Goal: Task Accomplishment & Management: Manage account settings

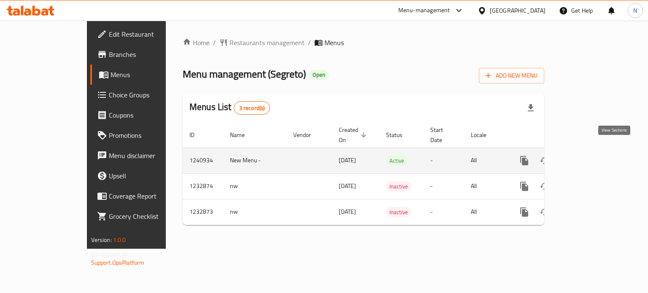
click at [590, 156] on icon "enhanced table" at bounding box center [585, 161] width 10 height 10
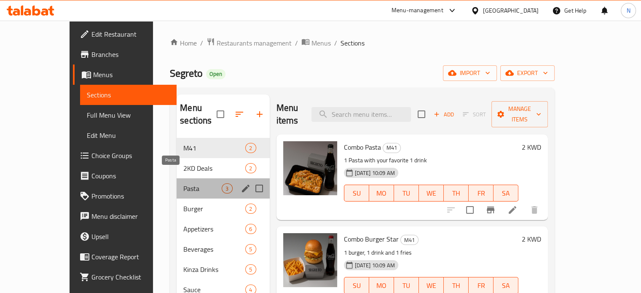
click at [183, 183] on span "Pasta" at bounding box center [202, 188] width 38 height 10
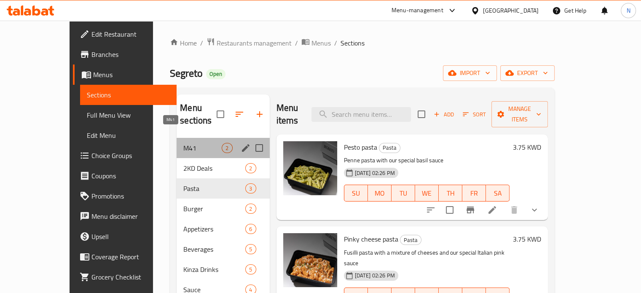
click at [183, 143] on span "M41" at bounding box center [202, 148] width 38 height 10
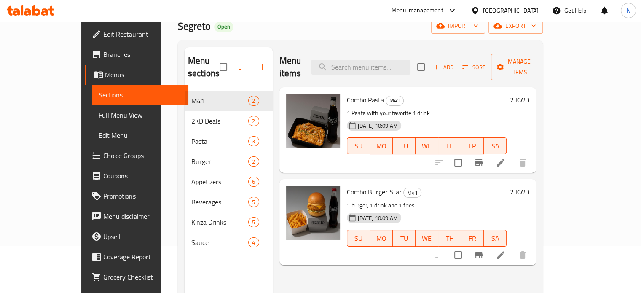
scroll to position [49, 0]
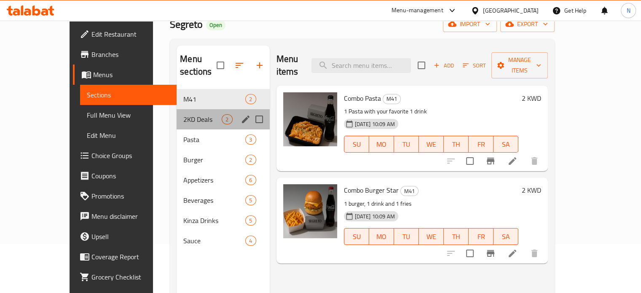
click at [177, 109] on div "2KD Deals 2" at bounding box center [223, 119] width 93 height 20
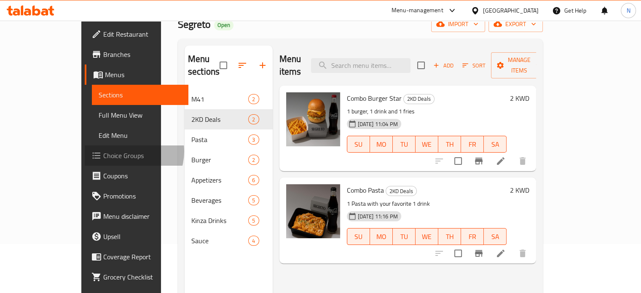
click at [103, 151] on span "Choice Groups" at bounding box center [142, 156] width 78 height 10
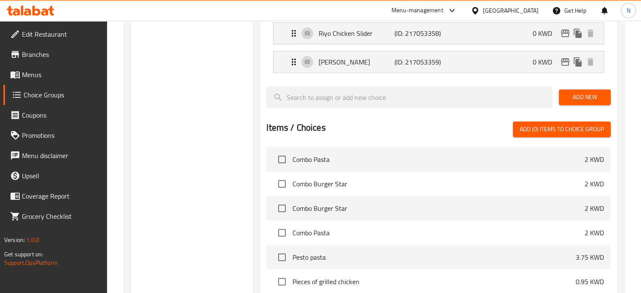
scroll to position [334, 0]
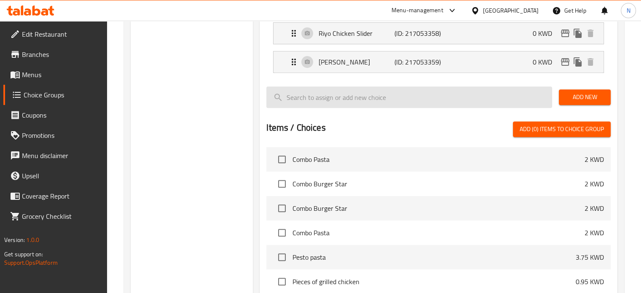
click at [398, 101] on input "search" at bounding box center [409, 97] width 286 height 22
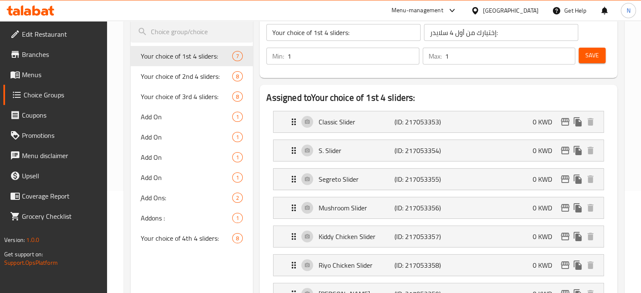
scroll to position [0, 0]
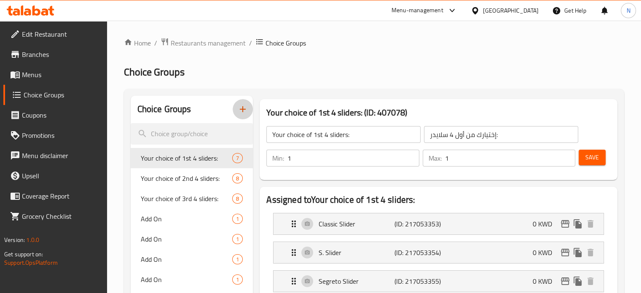
click at [250, 116] on button "button" at bounding box center [243, 109] width 20 height 20
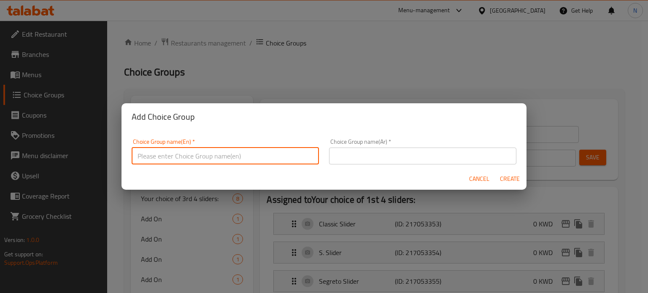
click at [264, 156] on input "text" at bounding box center [225, 156] width 187 height 17
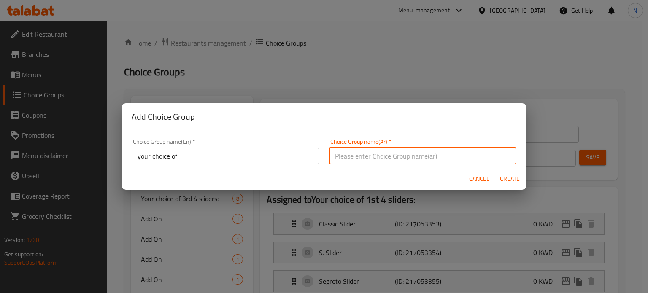
click at [396, 158] on input "text" at bounding box center [422, 156] width 187 height 17
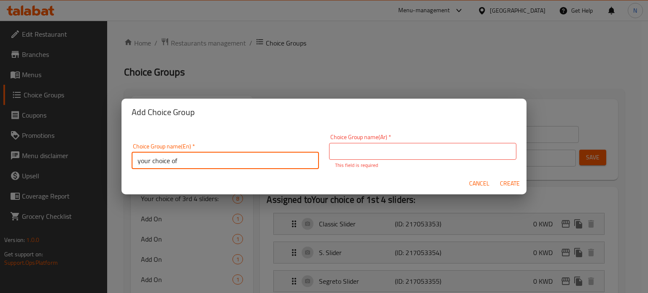
click at [213, 159] on input "your choice of" at bounding box center [225, 160] width 187 height 17
type input "your choice of Burger"
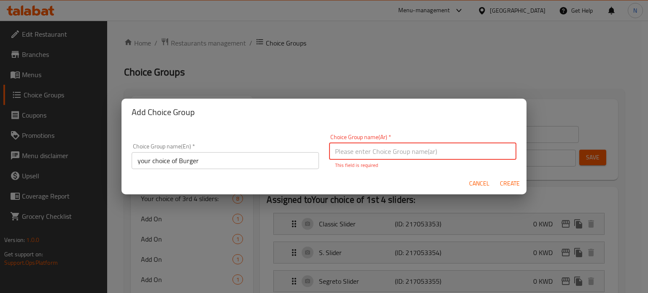
click at [408, 150] on input "text" at bounding box center [422, 151] width 187 height 17
type input "1"
type input "اختيارك من البرجر"
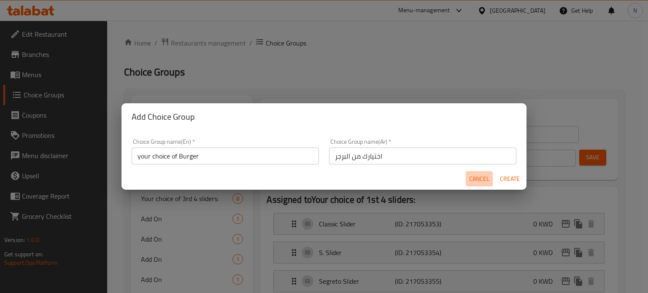
click at [466, 176] on button "Cancel" at bounding box center [479, 179] width 27 height 16
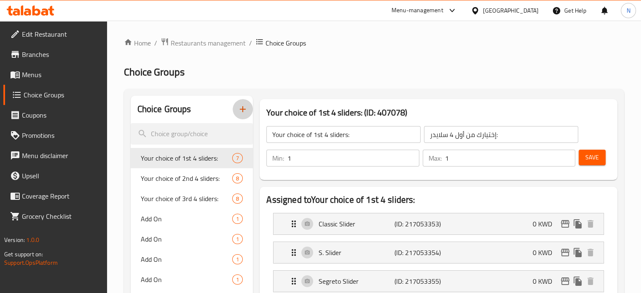
click at [242, 116] on button "button" at bounding box center [243, 109] width 20 height 20
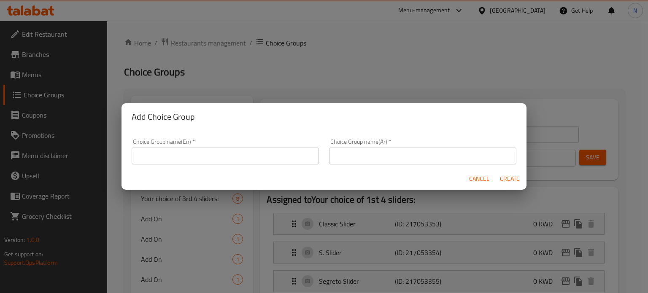
click at [213, 162] on input "text" at bounding box center [225, 156] width 187 height 17
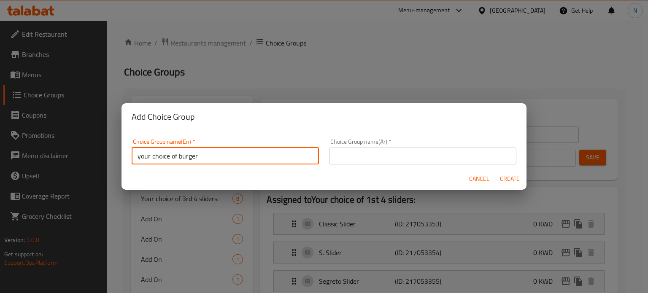
type input "your choice of burger"
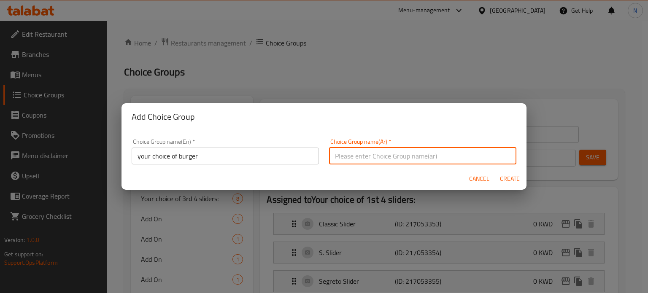
click at [363, 151] on input "text" at bounding box center [422, 156] width 187 height 17
type input "اختيارك من البرجر"
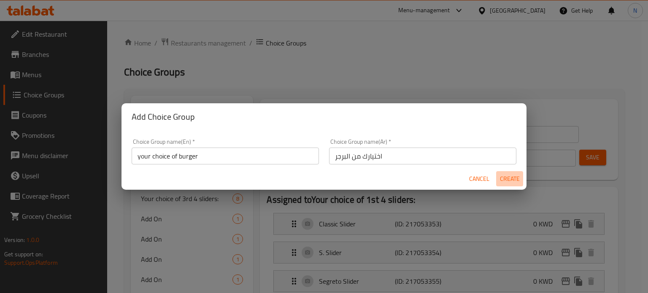
click at [517, 177] on span "Create" at bounding box center [509, 179] width 20 height 11
type input "your choice of burger"
type input "اختيارك من البرجر"
type input "0"
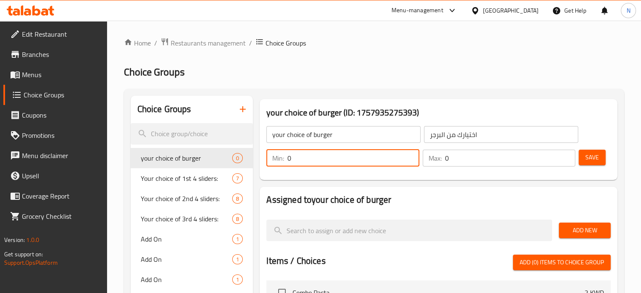
click at [376, 158] on input "0" at bounding box center [354, 158] width 132 height 17
click at [413, 153] on input "0" at bounding box center [354, 158] width 132 height 17
type input "1"
click at [412, 156] on input "1" at bounding box center [354, 158] width 132 height 17
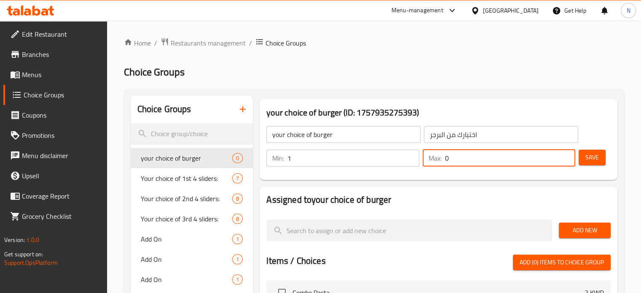
click at [536, 154] on input "0" at bounding box center [510, 158] width 130 height 17
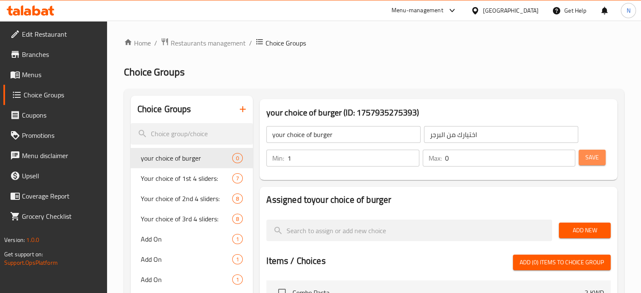
click at [595, 155] on span "Save" at bounding box center [592, 157] width 13 height 11
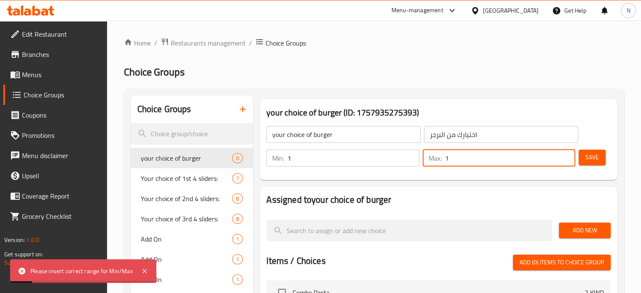
type input "1"
click at [567, 156] on input "1" at bounding box center [510, 158] width 130 height 17
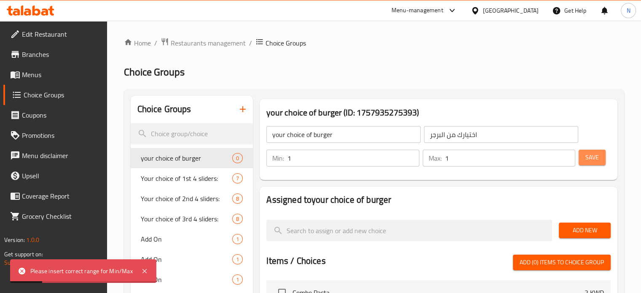
click at [584, 161] on button "Save" at bounding box center [592, 158] width 27 height 16
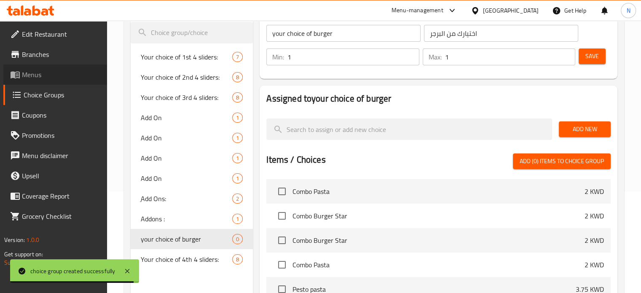
click at [46, 70] on span "Menus" at bounding box center [61, 75] width 78 height 10
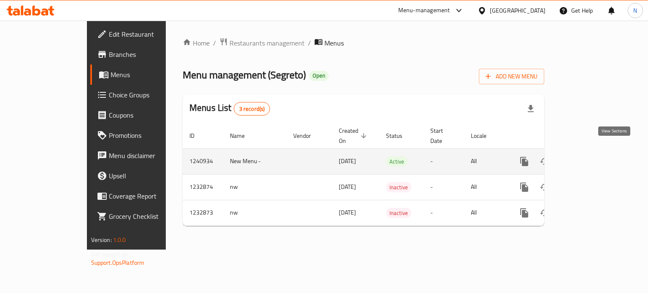
click at [590, 156] on icon "enhanced table" at bounding box center [585, 161] width 10 height 10
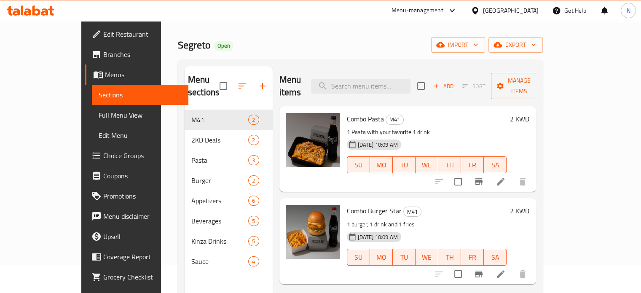
scroll to position [32, 0]
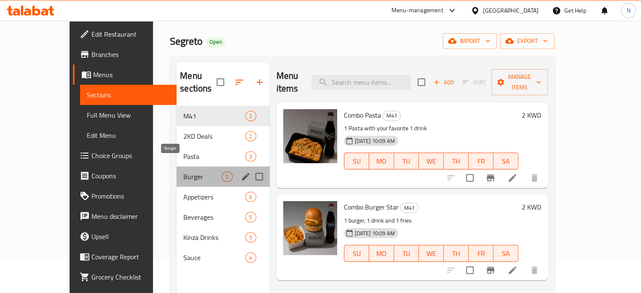
click at [183, 172] on span "Burger" at bounding box center [202, 177] width 38 height 10
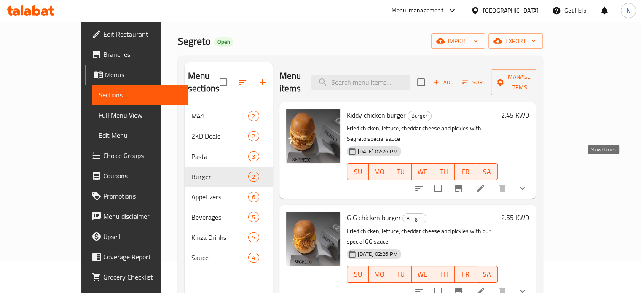
click at [528, 183] on icon "show more" at bounding box center [523, 188] width 10 height 10
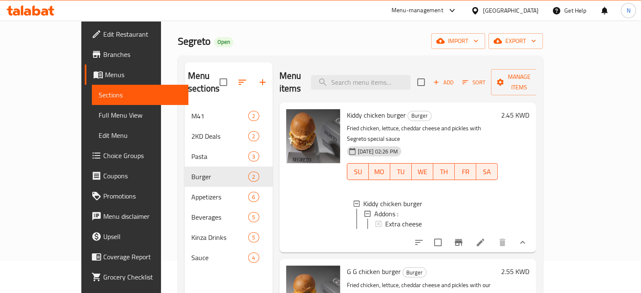
click at [365, 109] on span "Kiddy chicken burger" at bounding box center [376, 115] width 59 height 13
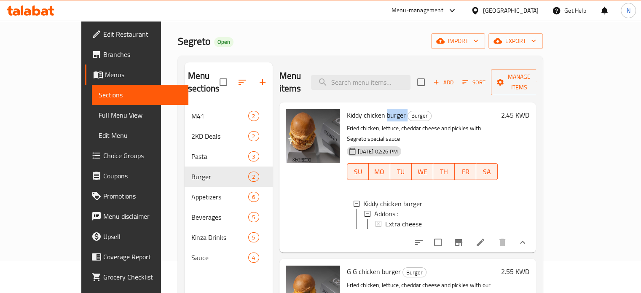
click at [365, 109] on span "Kiddy chicken burger" at bounding box center [376, 115] width 59 height 13
click at [363, 265] on span "G G chicken burger" at bounding box center [374, 271] width 54 height 13
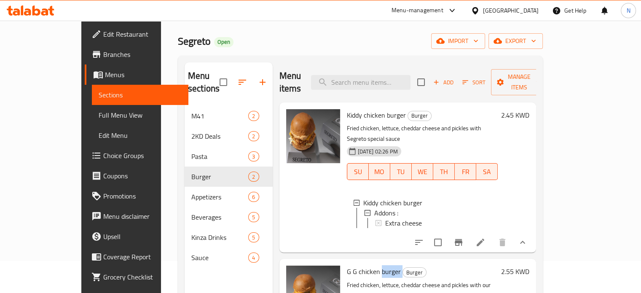
click at [363, 265] on span "G G chicken burger" at bounding box center [374, 271] width 54 height 13
copy h6 "G G chicken burger"
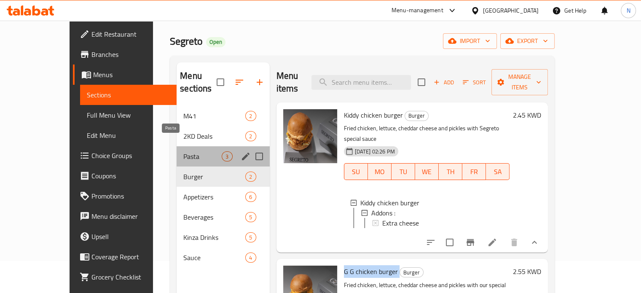
click at [183, 151] on span "Pasta" at bounding box center [202, 156] width 38 height 10
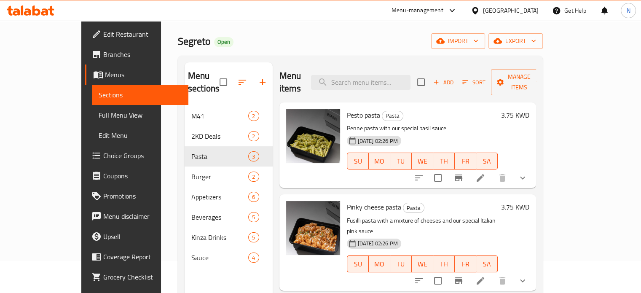
click at [347, 109] on span "Pesto pasta" at bounding box center [363, 115] width 33 height 13
copy h6 "Pesto pasta"
click at [347, 201] on span "Pinky cheese pasta" at bounding box center [374, 207] width 54 height 13
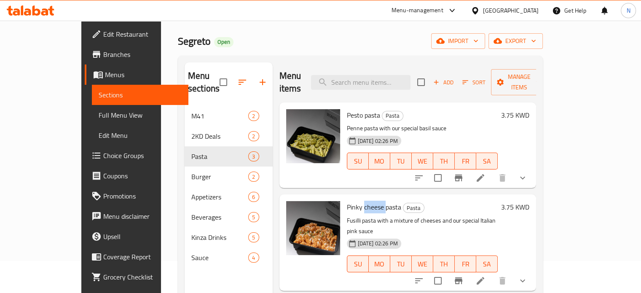
click at [347, 201] on span "Pinky cheese pasta" at bounding box center [374, 207] width 54 height 13
copy h6 "Pinky cheese pasta"
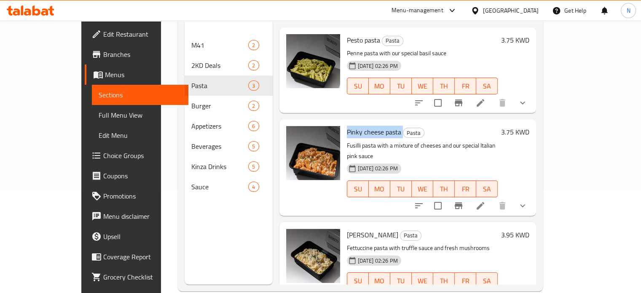
scroll to position [118, 0]
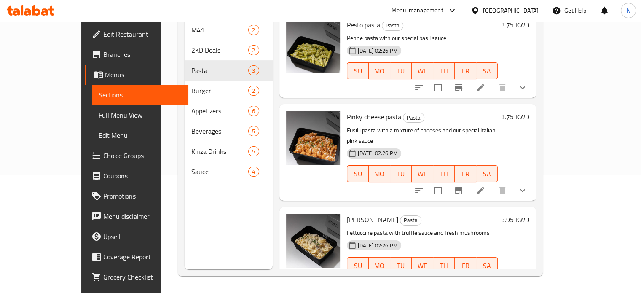
click at [353, 213] on span "[PERSON_NAME]" at bounding box center [372, 219] width 51 height 13
copy h6 "[PERSON_NAME]"
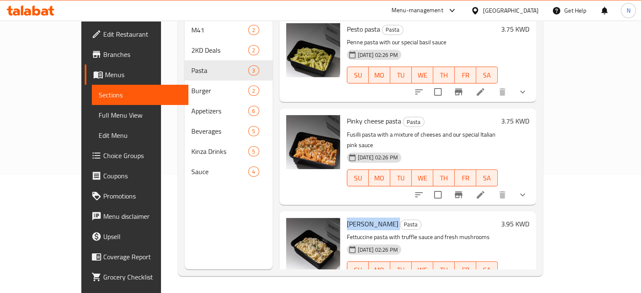
scroll to position [0, 0]
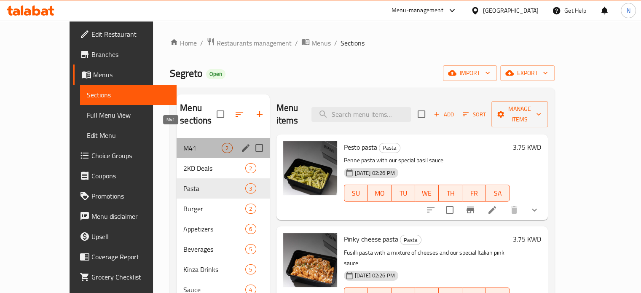
click at [183, 143] on span "M41" at bounding box center [202, 148] width 38 height 10
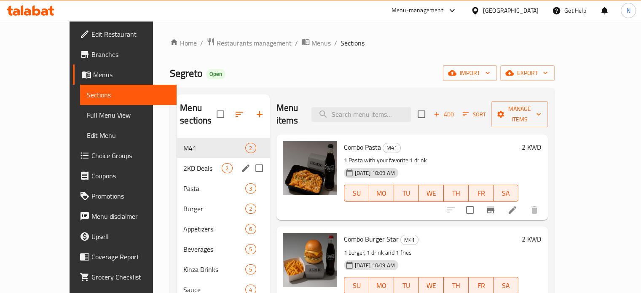
click at [179, 158] on div "2KD Deals 2" at bounding box center [223, 168] width 93 height 20
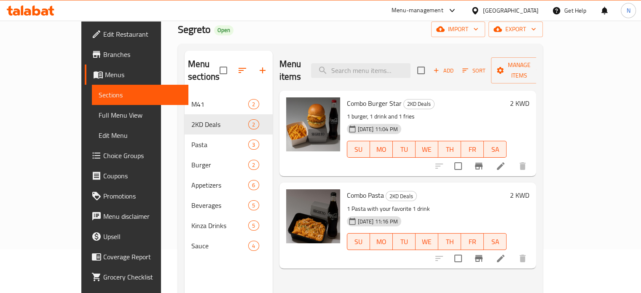
scroll to position [46, 0]
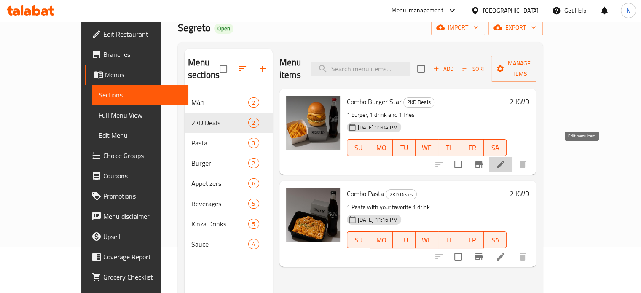
click at [506, 159] on icon at bounding box center [501, 164] width 10 height 10
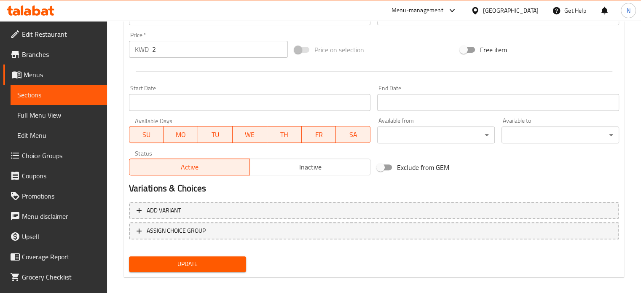
scroll to position [314, 0]
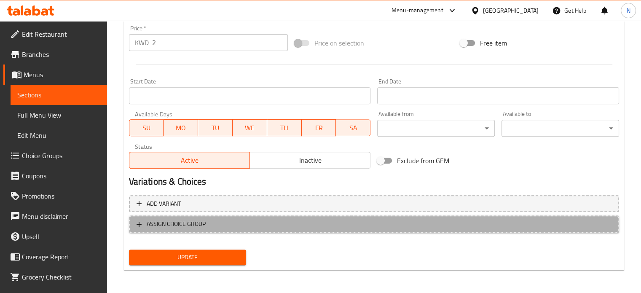
click at [199, 224] on span "ASSIGN CHOICE GROUP" at bounding box center [176, 224] width 59 height 11
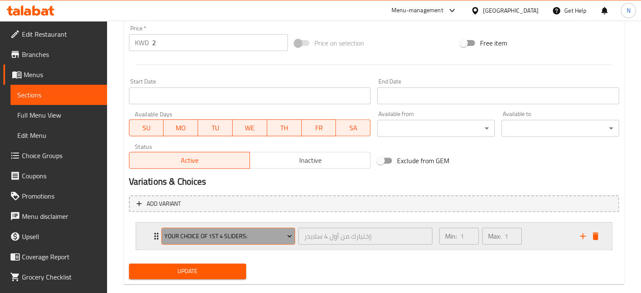
click at [279, 234] on span "Your choice of 1st 4 sliders:" at bounding box center [228, 236] width 128 height 11
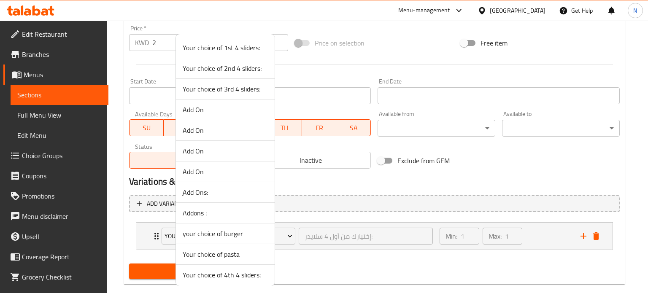
click at [224, 239] on li "your choice of burger" at bounding box center [225, 233] width 99 height 21
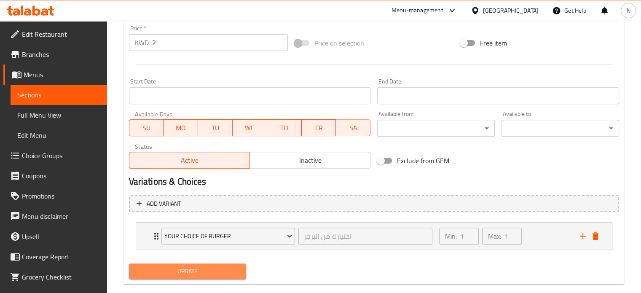
click at [204, 266] on span "Update" at bounding box center [188, 271] width 104 height 11
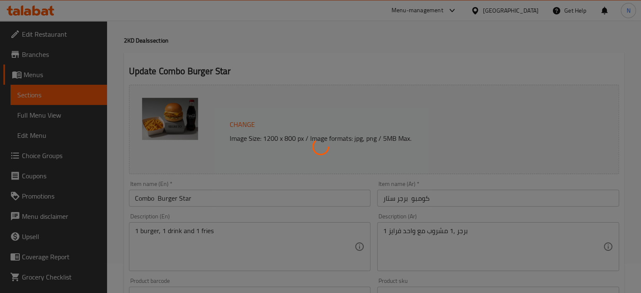
scroll to position [0, 0]
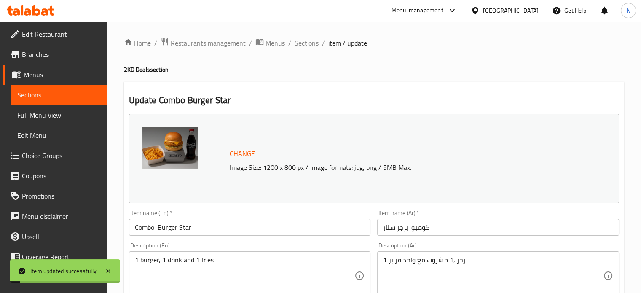
click at [297, 45] on span "Sections" at bounding box center [307, 43] width 24 height 10
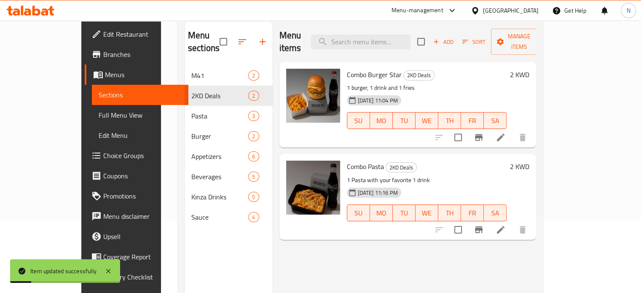
scroll to position [74, 0]
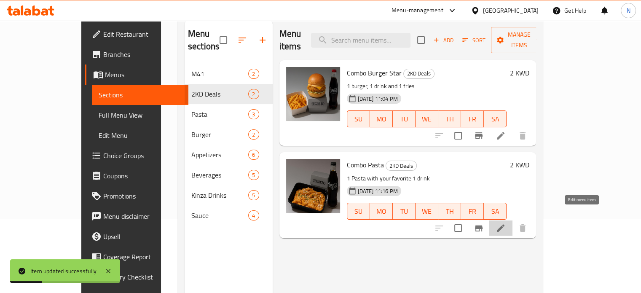
click at [506, 223] on icon at bounding box center [501, 228] width 10 height 10
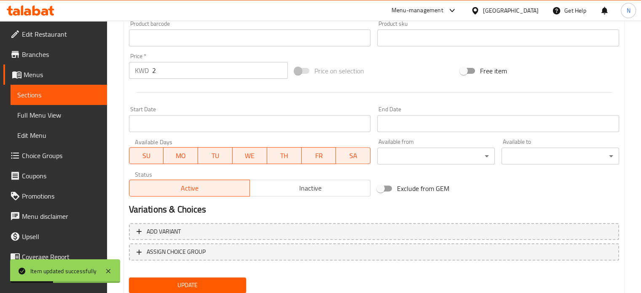
scroll to position [314, 0]
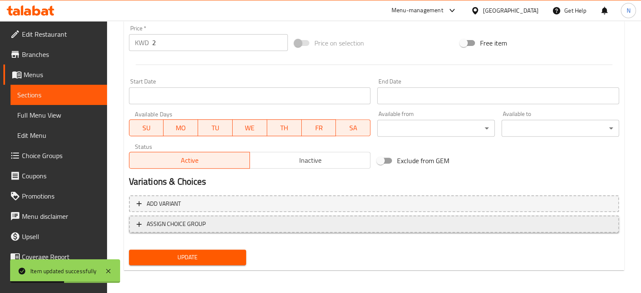
click at [199, 227] on span "ASSIGN CHOICE GROUP" at bounding box center [176, 224] width 59 height 11
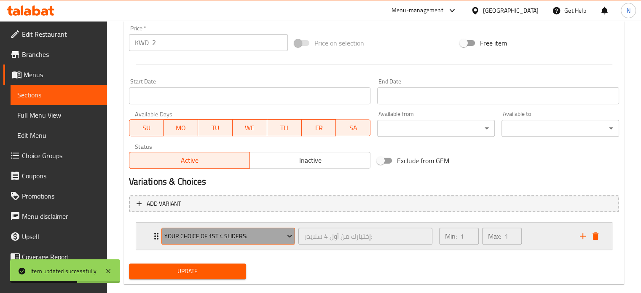
click at [213, 238] on span "Your choice of 1st 4 sliders:" at bounding box center [228, 236] width 128 height 11
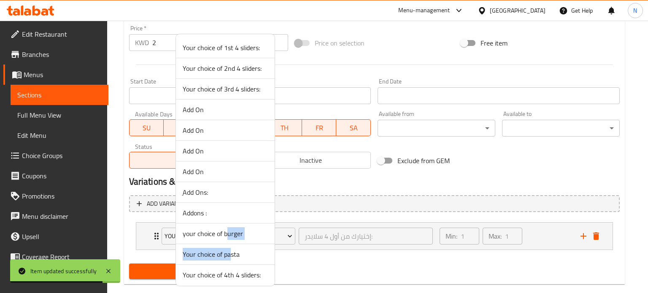
drag, startPoint x: 229, startPoint y: 243, endPoint x: 228, endPoint y: 232, distance: 11.0
click at [228, 232] on ul "Your choice of 1st 4 sliders: Your choice of 2nd 4 sliders: Your choice of 3rd …" at bounding box center [225, 162] width 99 height 248
click at [228, 232] on span "your choice of burger" at bounding box center [225, 234] width 85 height 10
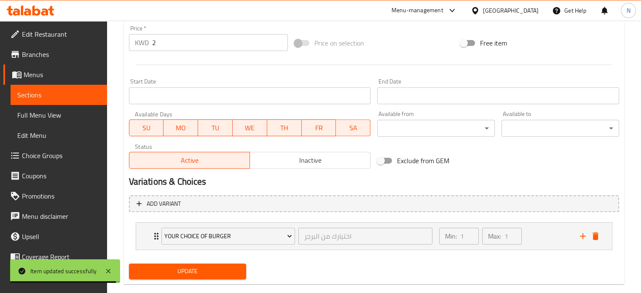
click at [285, 269] on div "Update" at bounding box center [374, 271] width 497 height 22
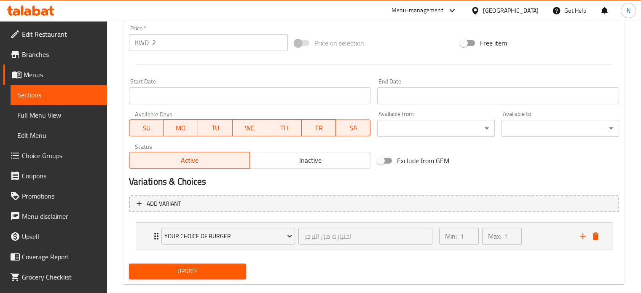
click at [234, 260] on div "Update" at bounding box center [188, 271] width 124 height 22
click at [233, 275] on span "Update" at bounding box center [188, 271] width 104 height 11
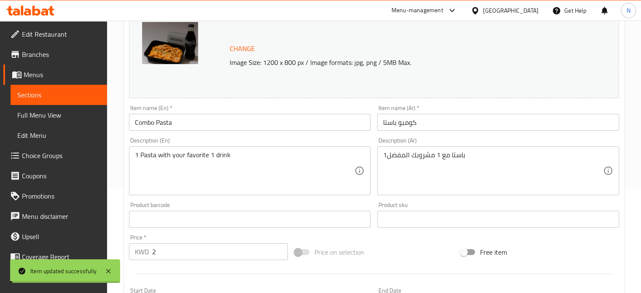
scroll to position [0, 0]
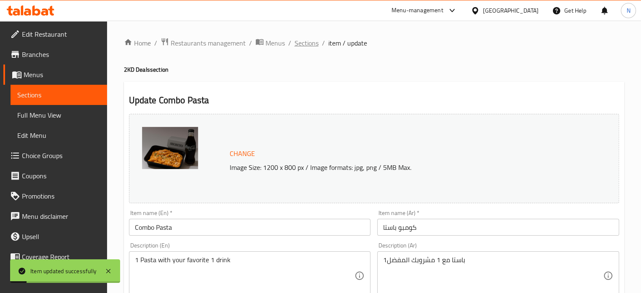
click at [295, 42] on span "Sections" at bounding box center [307, 43] width 24 height 10
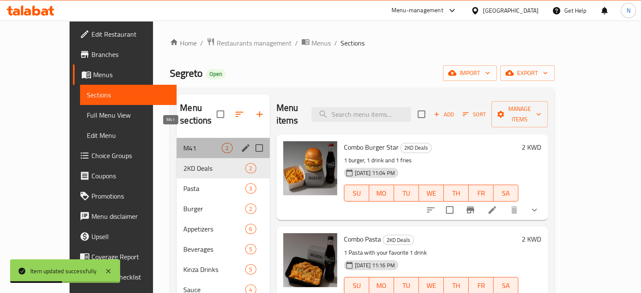
click at [183, 143] on span "M41" at bounding box center [202, 148] width 38 height 10
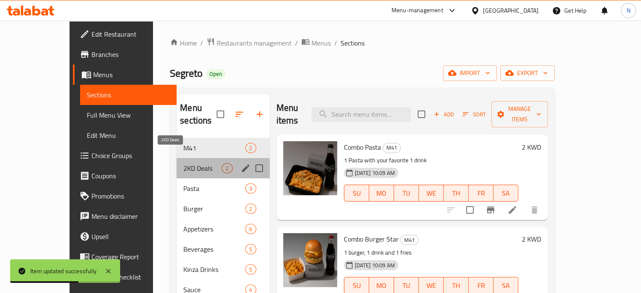
click at [183, 163] on span "2KD Deals" at bounding box center [202, 168] width 38 height 10
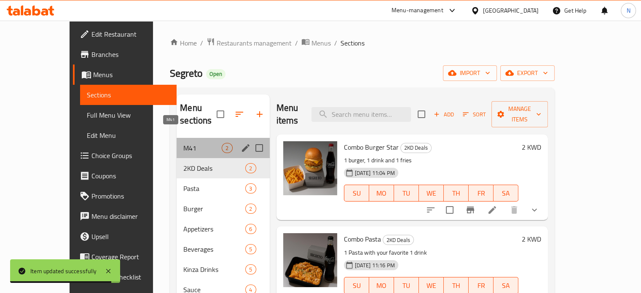
click at [183, 143] on span "M41" at bounding box center [202, 148] width 38 height 10
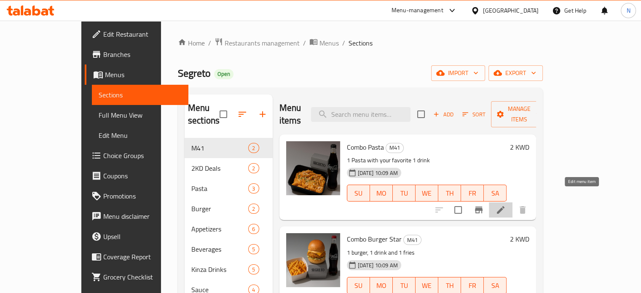
click at [506, 205] on icon at bounding box center [501, 210] width 10 height 10
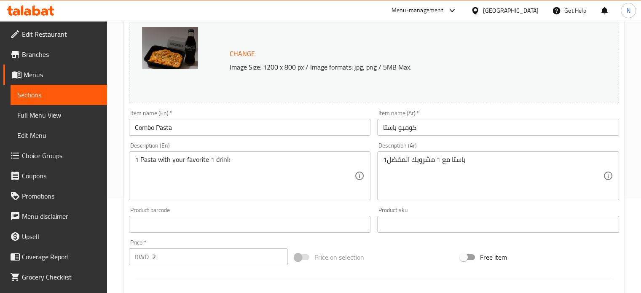
scroll to position [309, 0]
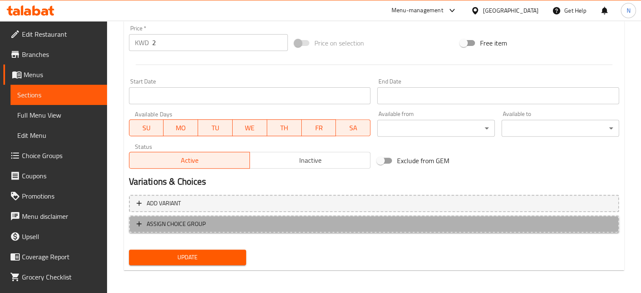
click at [189, 223] on span "ASSIGN CHOICE GROUP" at bounding box center [176, 224] width 59 height 11
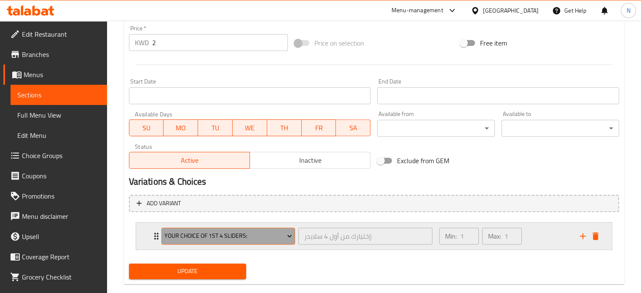
click at [202, 236] on span "Your choice of 1st 4 sliders:" at bounding box center [228, 236] width 128 height 11
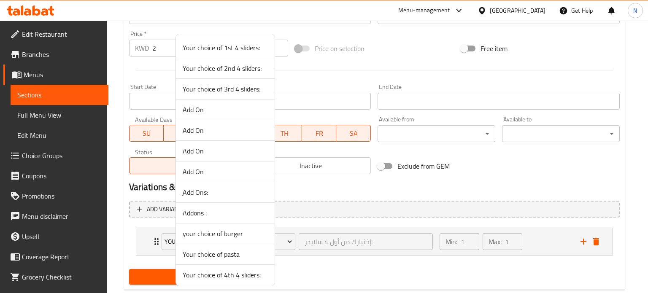
click at [223, 235] on span "your choice of burger" at bounding box center [225, 234] width 85 height 10
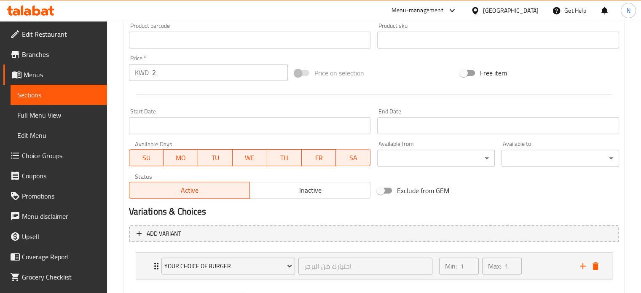
scroll to position [285, 0]
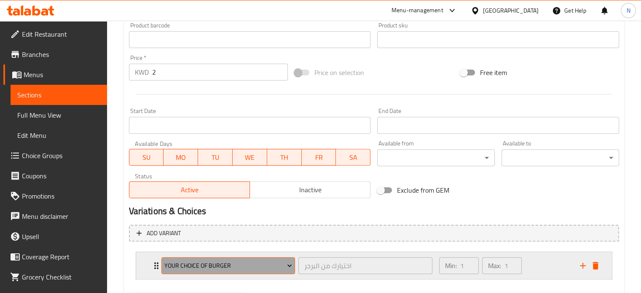
click at [225, 266] on span "your choice of burger" at bounding box center [228, 266] width 128 height 11
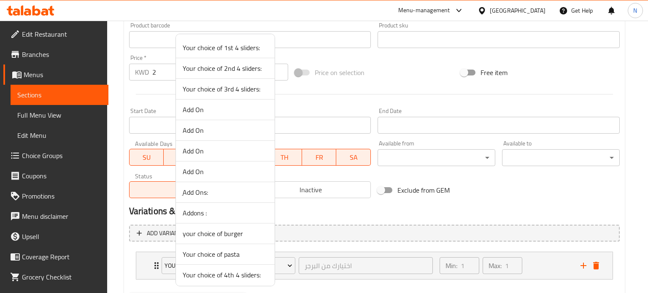
click at [231, 258] on span "Your choice of pasta" at bounding box center [225, 254] width 85 height 10
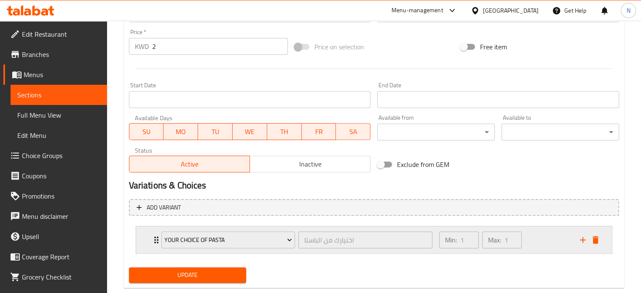
scroll to position [328, 0]
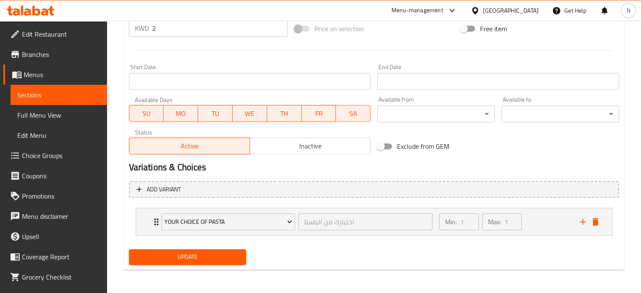
click at [218, 258] on span "Update" at bounding box center [188, 257] width 104 height 11
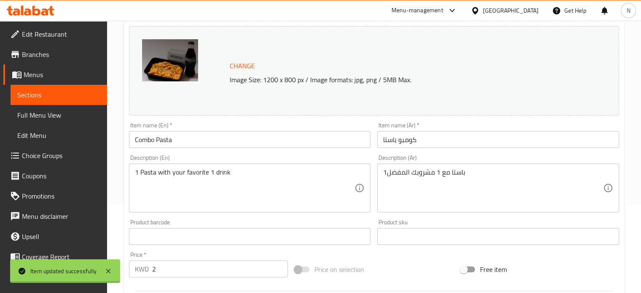
scroll to position [0, 0]
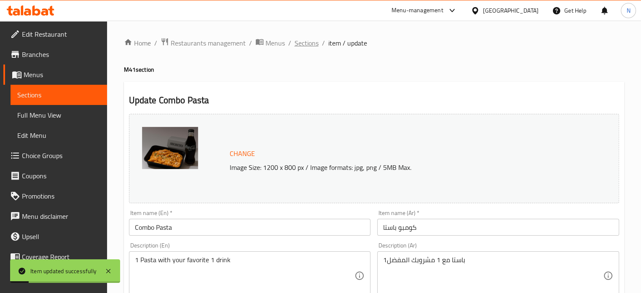
click at [299, 40] on span "Sections" at bounding box center [307, 43] width 24 height 10
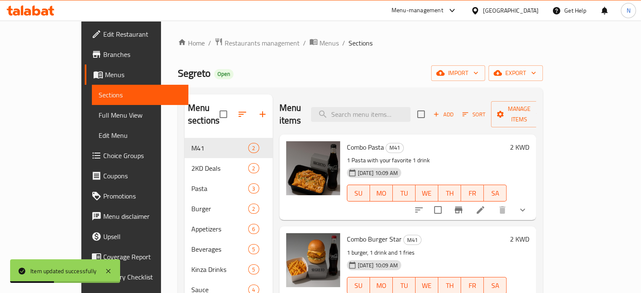
scroll to position [30, 0]
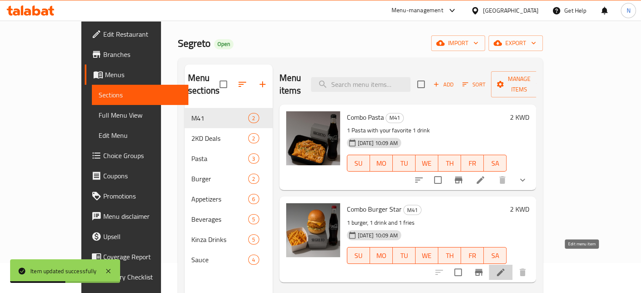
click at [506, 267] on icon at bounding box center [501, 272] width 10 height 10
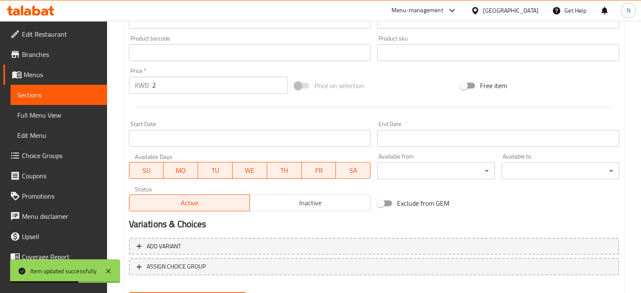
scroll to position [305, 0]
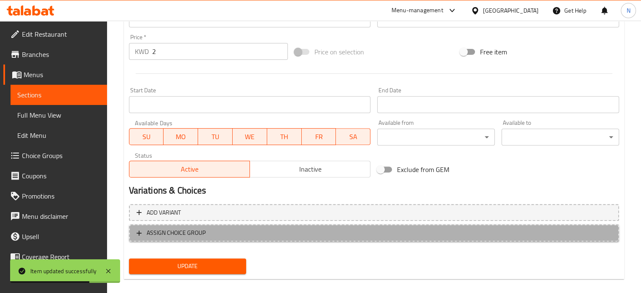
click at [191, 234] on span "ASSIGN CHOICE GROUP" at bounding box center [176, 233] width 59 height 11
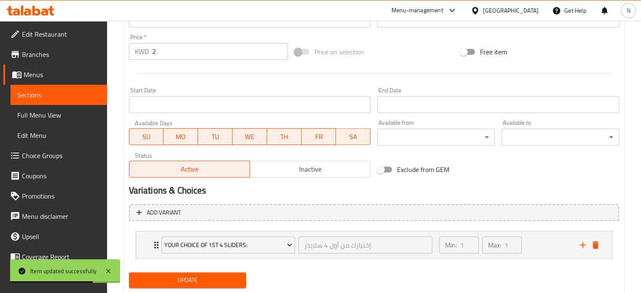
click at [191, 235] on div "Your choice of 1st 4 sliders:" at bounding box center [228, 245] width 137 height 20
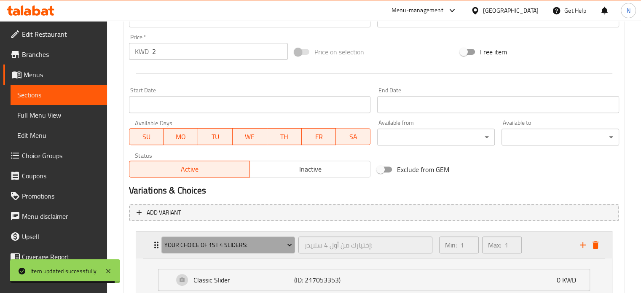
click at [226, 237] on button "Your choice of 1st 4 sliders:" at bounding box center [228, 245] width 134 height 17
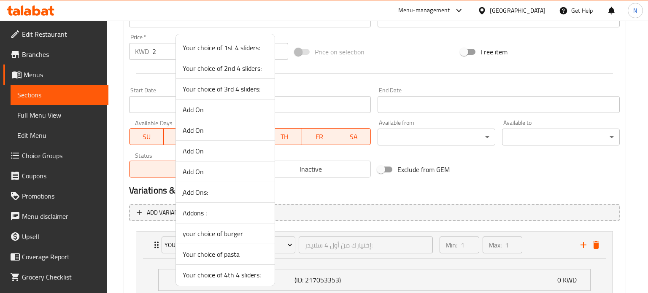
click at [226, 234] on span "your choice of burger" at bounding box center [225, 234] width 85 height 10
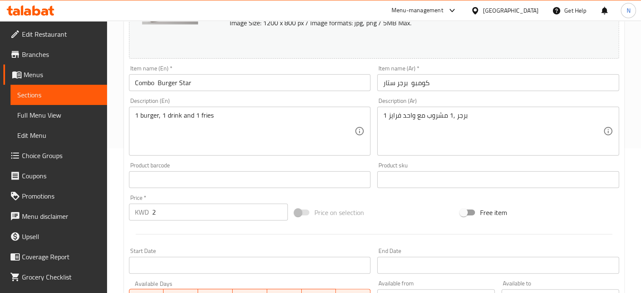
scroll to position [328, 0]
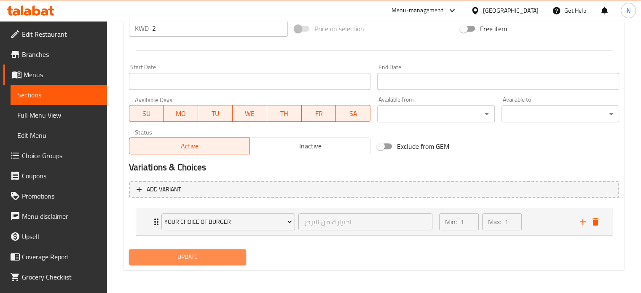
click at [217, 259] on span "Update" at bounding box center [188, 257] width 104 height 11
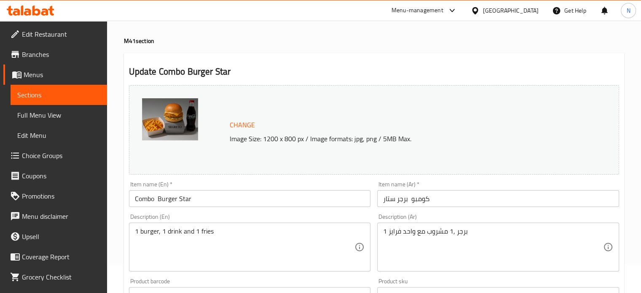
scroll to position [0, 0]
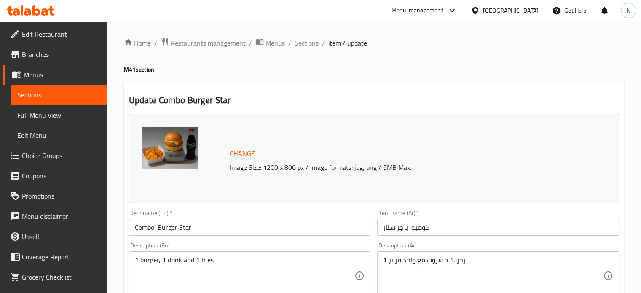
click at [312, 45] on span "Sections" at bounding box center [307, 43] width 24 height 10
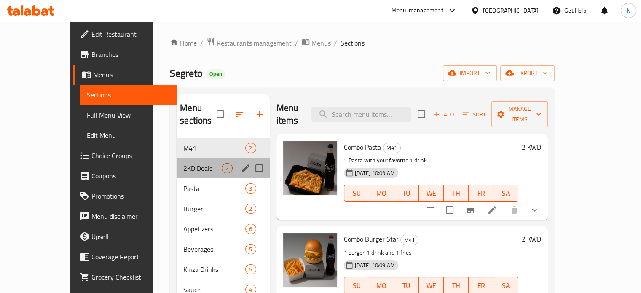
click at [177, 163] on div "2KD Deals 2" at bounding box center [223, 168] width 93 height 20
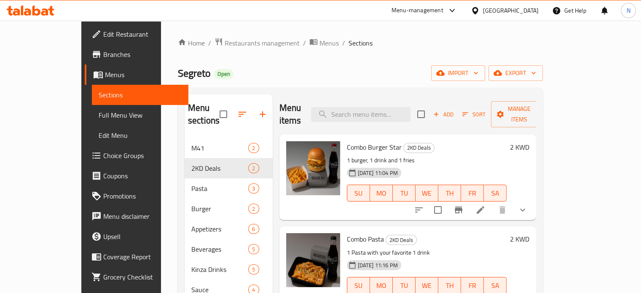
scroll to position [71, 0]
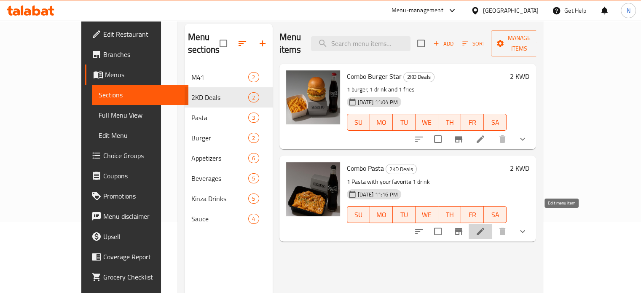
click at [486, 226] on icon at bounding box center [481, 231] width 10 height 10
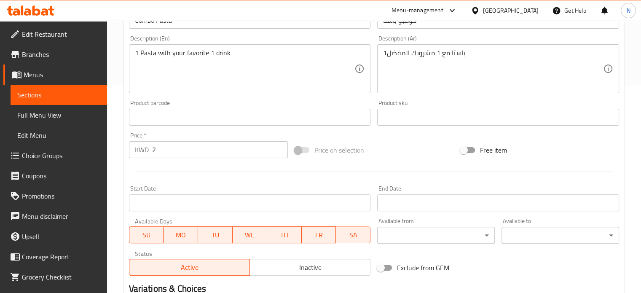
scroll to position [328, 0]
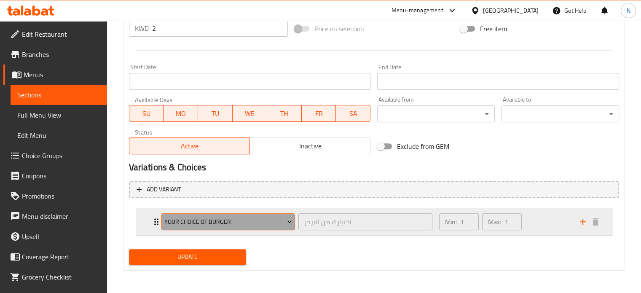
click at [227, 219] on span "your choice of burger" at bounding box center [228, 222] width 128 height 11
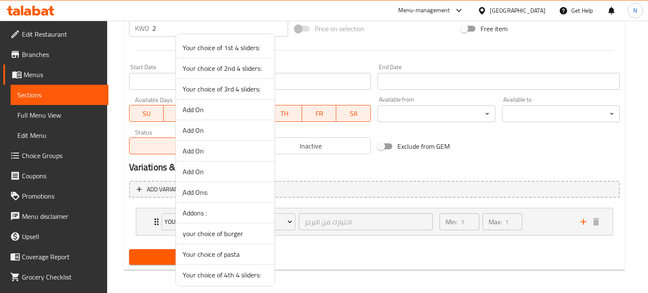
click at [223, 255] on span "Your choice of pasta" at bounding box center [225, 254] width 85 height 10
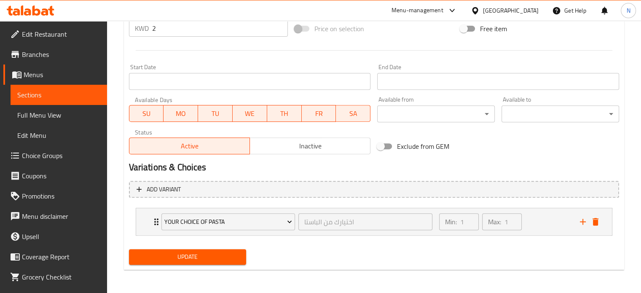
click at [235, 258] on span "Update" at bounding box center [188, 257] width 104 height 11
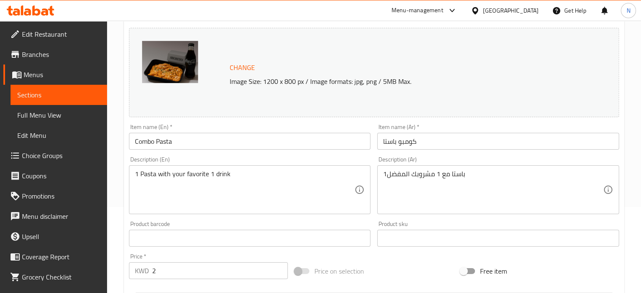
scroll to position [0, 0]
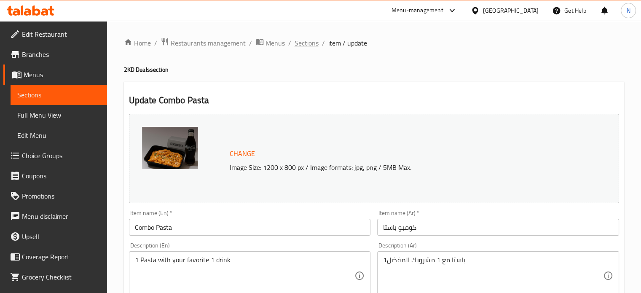
click at [302, 45] on span "Sections" at bounding box center [307, 43] width 24 height 10
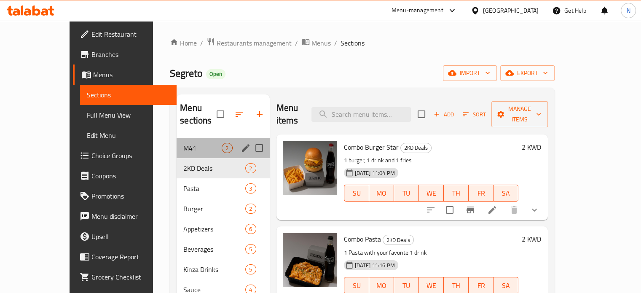
click at [177, 141] on div "M41 2" at bounding box center [223, 148] width 93 height 20
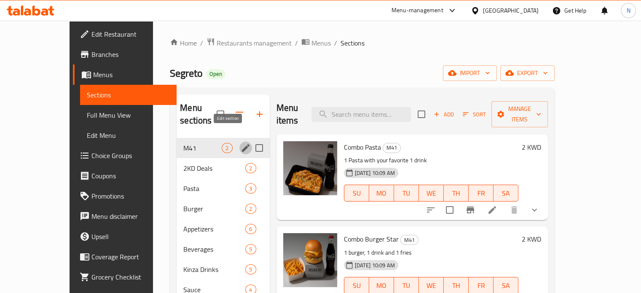
click at [241, 143] on icon "edit" at bounding box center [246, 148] width 10 height 10
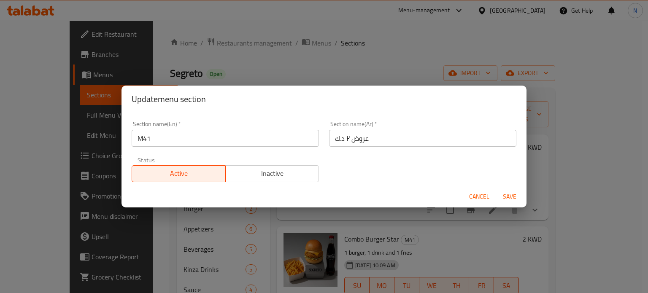
click at [480, 200] on span "Cancel" at bounding box center [479, 196] width 20 height 11
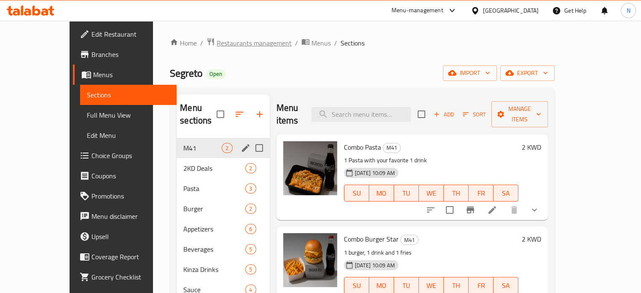
click at [226, 42] on span "Restaurants management" at bounding box center [254, 43] width 75 height 10
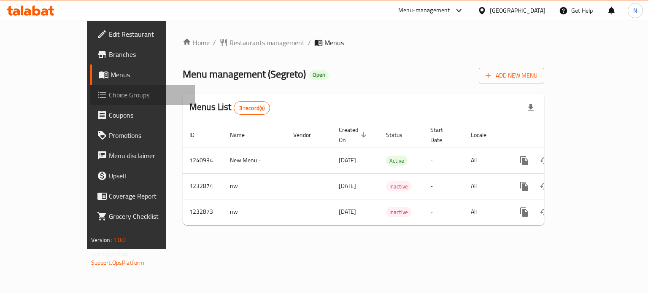
click at [109, 100] on span "Choice Groups" at bounding box center [149, 95] width 80 height 10
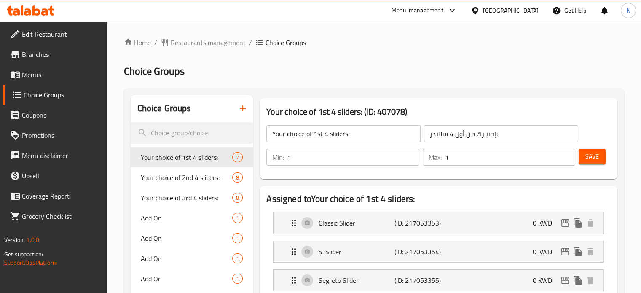
scroll to position [219, 0]
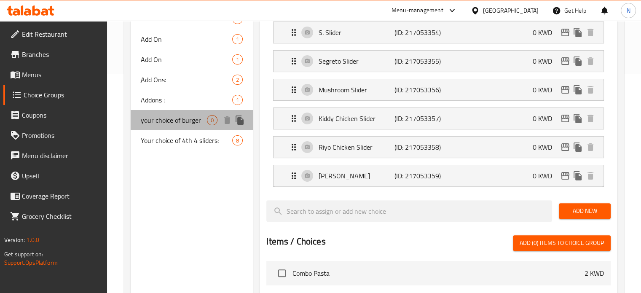
click at [167, 113] on div "your choice of burger 0" at bounding box center [192, 120] width 123 height 20
type input "your choice of burger"
type input "اختيارك من البرجر"
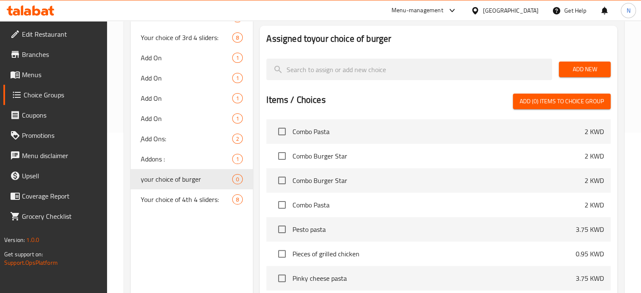
scroll to position [160, 0]
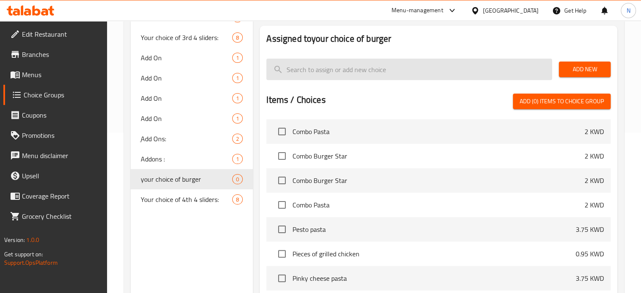
click at [441, 67] on input "search" at bounding box center [409, 70] width 286 height 22
paste input "Kiddy chicken burger"
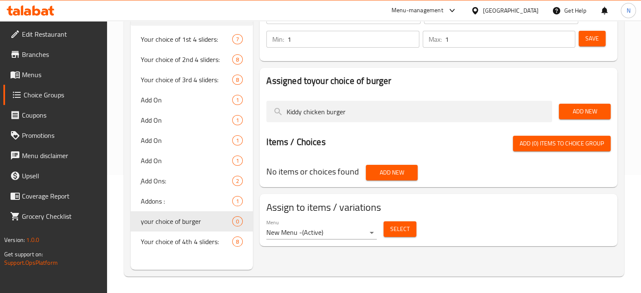
type input "Kiddy chicken burger"
click at [578, 105] on button "Add New" at bounding box center [585, 112] width 52 height 16
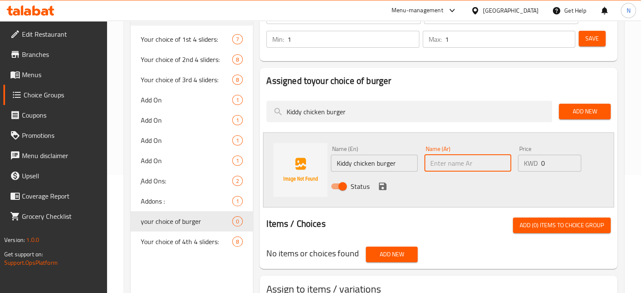
click at [474, 158] on input "text" at bounding box center [468, 163] width 87 height 17
click at [434, 206] on div at bounding box center [438, 207] width 344 height 7
click at [387, 218] on div "Items / Choices Add (0) items to choice group" at bounding box center [438, 226] width 344 height 16
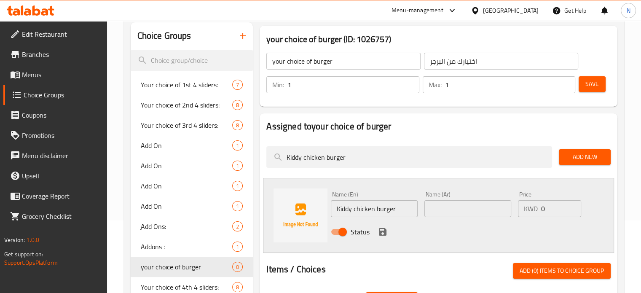
scroll to position [73, 0]
click at [514, 267] on button "Add (0) items to choice group" at bounding box center [562, 271] width 98 height 16
click at [537, 266] on span "Add (0) items to choice group" at bounding box center [562, 271] width 84 height 11
click at [430, 213] on input "text" at bounding box center [468, 208] width 87 height 17
click at [378, 207] on input "Kiddy chicken burger" at bounding box center [374, 208] width 87 height 17
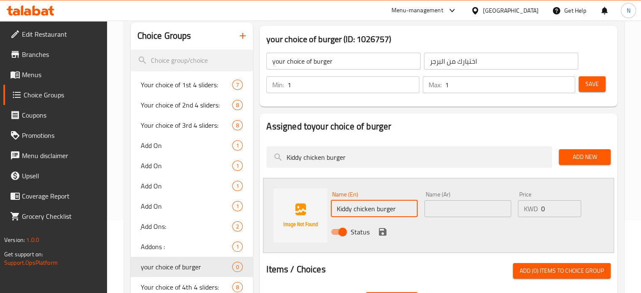
click at [378, 207] on input "Kiddy chicken burger" at bounding box center [374, 208] width 87 height 17
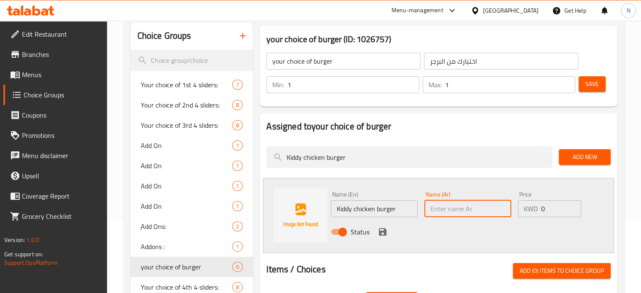
click at [430, 205] on input "text" at bounding box center [468, 208] width 87 height 17
paste input "Kiddy chicken burger"
type input "Kiddy chicken burger"
click at [472, 243] on div "Name (En) Kiddy chicken burger Name (En) Name (Ar) Kiddy chicken burger Name (A…" at bounding box center [438, 215] width 351 height 75
click at [384, 234] on icon "save" at bounding box center [383, 232] width 8 height 8
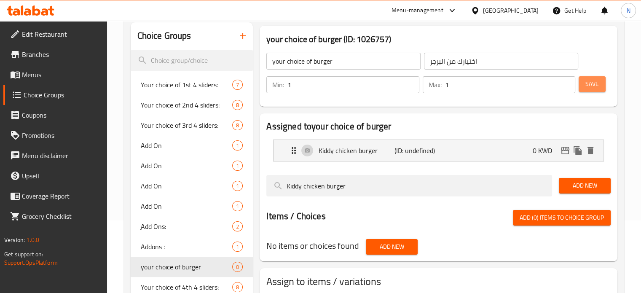
click at [599, 84] on button "Save" at bounding box center [592, 84] width 27 height 16
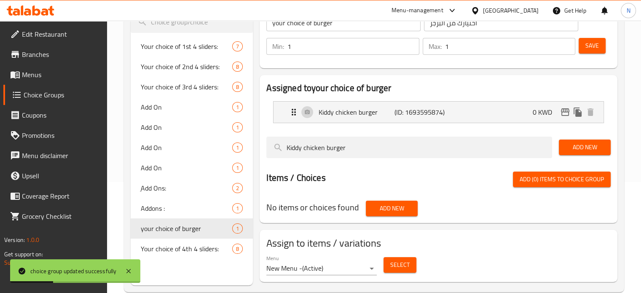
scroll to position [111, 0]
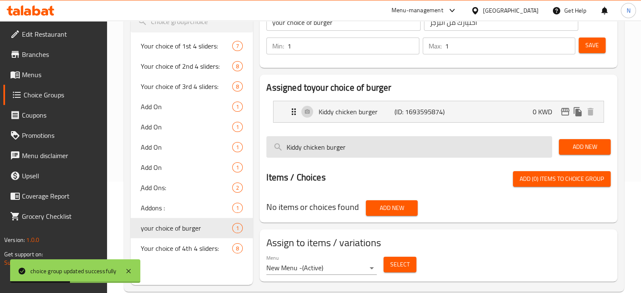
click at [503, 150] on input "Kiddy chicken burger" at bounding box center [409, 147] width 286 height 22
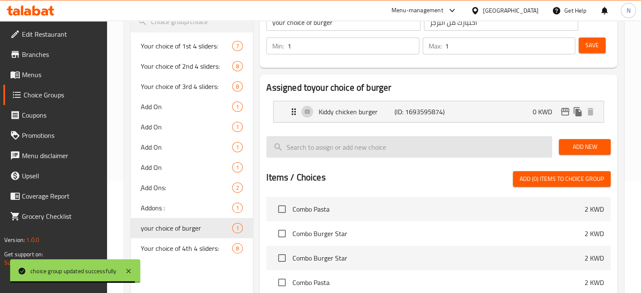
click at [374, 156] on input "search" at bounding box center [409, 147] width 286 height 22
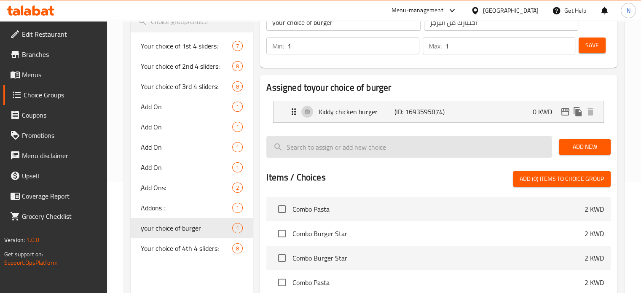
paste input "G G chicken burger"
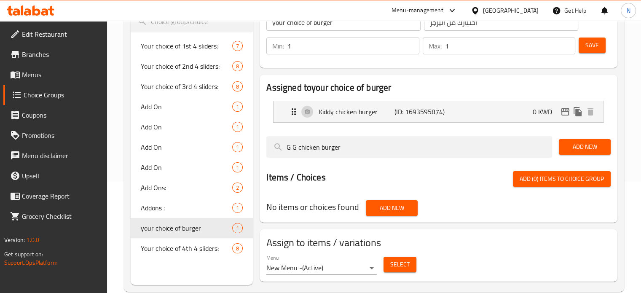
type input "G G chicken burger"
click at [584, 152] on button "Add New" at bounding box center [585, 147] width 52 height 16
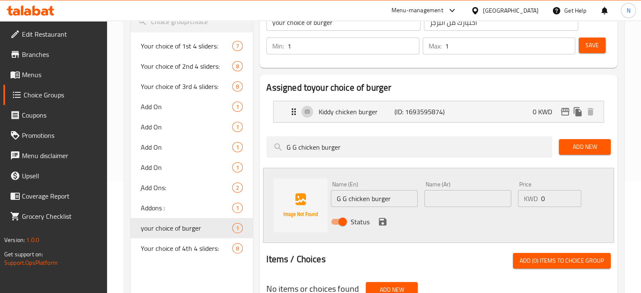
click at [441, 193] on input "text" at bounding box center [468, 198] width 87 height 17
paste input "G G chicken burger"
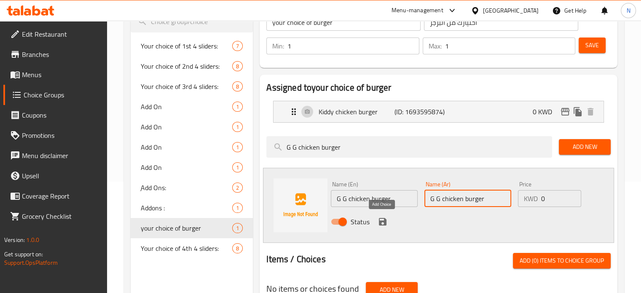
type input "G G chicken burger"
click at [379, 222] on icon "save" at bounding box center [383, 222] width 8 height 8
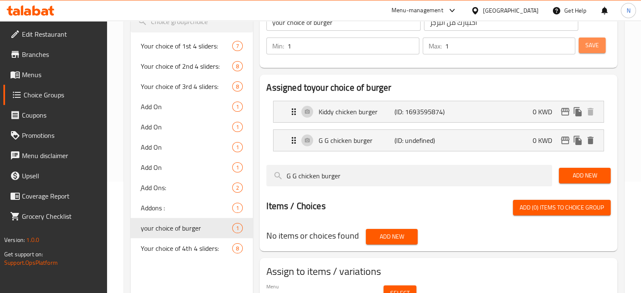
click at [597, 44] on span "Save" at bounding box center [592, 45] width 13 height 11
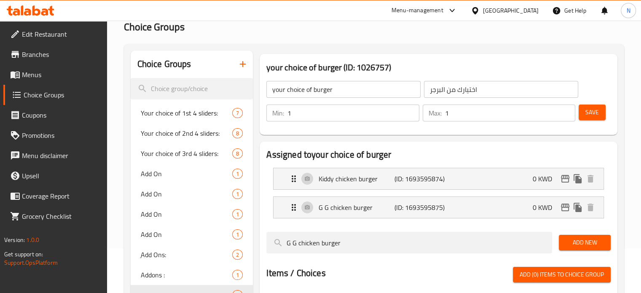
scroll to position [39, 0]
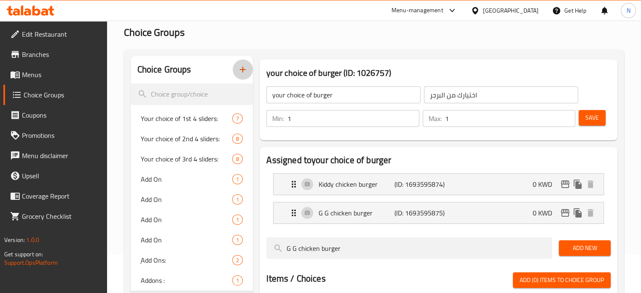
click at [246, 71] on icon "button" at bounding box center [243, 70] width 10 height 10
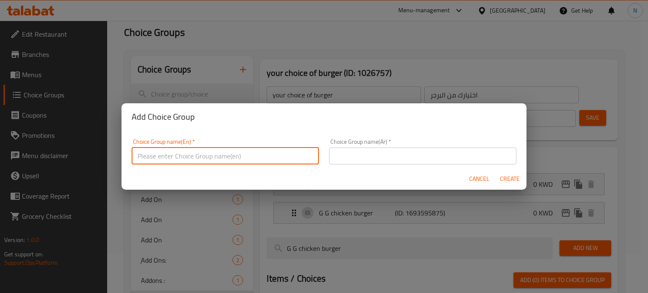
click at [228, 148] on input "text" at bounding box center [225, 156] width 187 height 17
type input "Your of pasta"
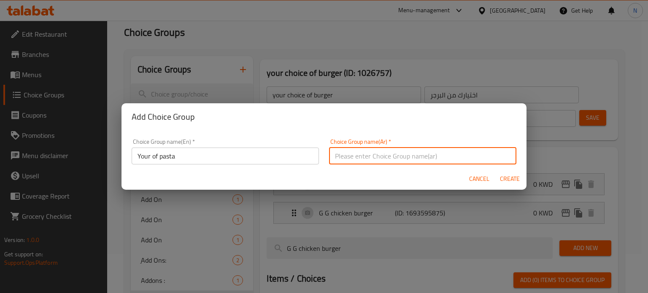
click at [350, 156] on input "text" at bounding box center [422, 156] width 187 height 17
type input "اختيارك من الباستا"
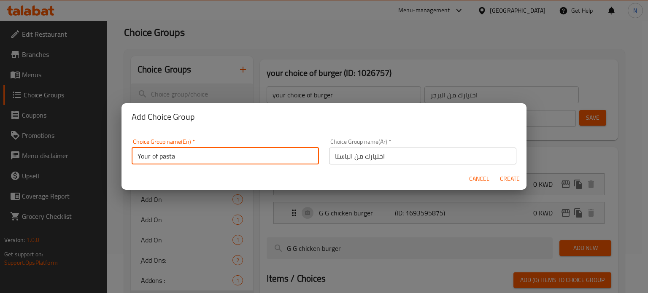
click at [153, 155] on input "Your of pasta" at bounding box center [225, 156] width 187 height 17
type input "Your choice of pasta"
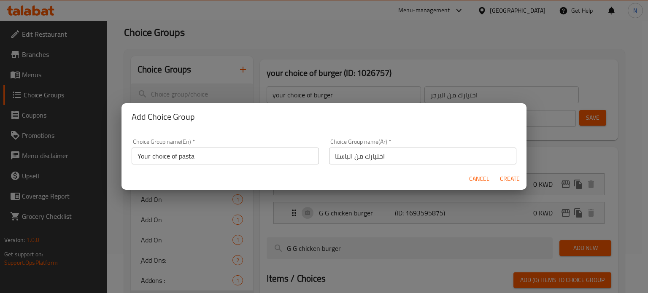
click at [215, 171] on div "Cancel Create" at bounding box center [323, 179] width 405 height 22
click at [498, 178] on button "Create" at bounding box center [509, 179] width 27 height 16
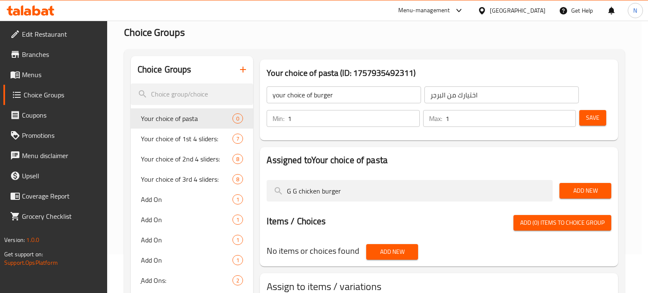
type input "Your choice of pasta"
type input "اختيارك من الباستا"
type input "0"
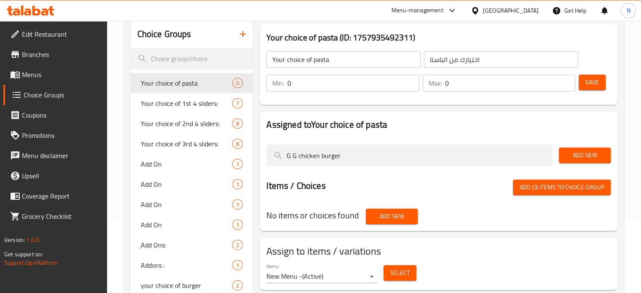
scroll to position [74, 0]
click at [574, 151] on span "Add New" at bounding box center [585, 155] width 38 height 11
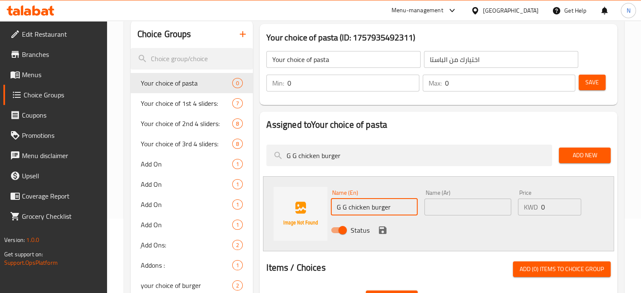
click at [400, 202] on input "G G chicken burger" at bounding box center [374, 207] width 87 height 17
paste input "Pesto pasta"
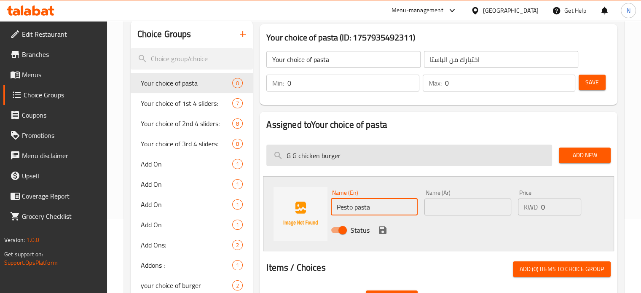
type input "Pesto pasta"
click at [332, 150] on input "G G chicken burger" at bounding box center [409, 156] width 286 height 22
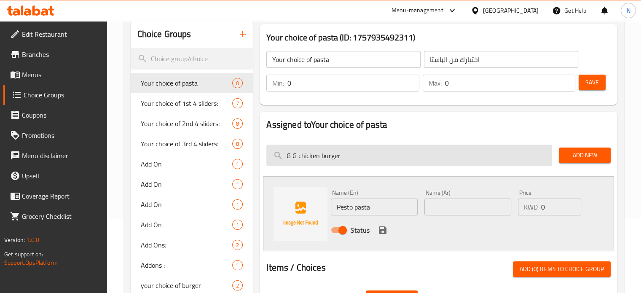
click at [332, 150] on input "G G chicken burger" at bounding box center [409, 156] width 286 height 22
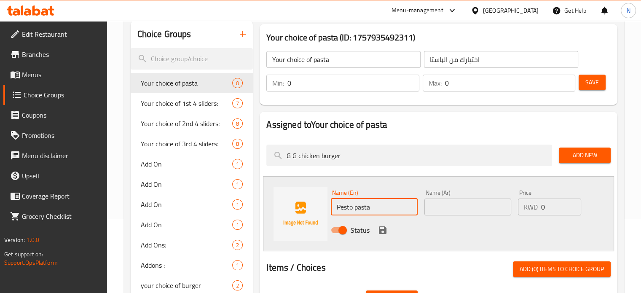
click at [348, 206] on input "Pesto pasta" at bounding box center [374, 207] width 87 height 17
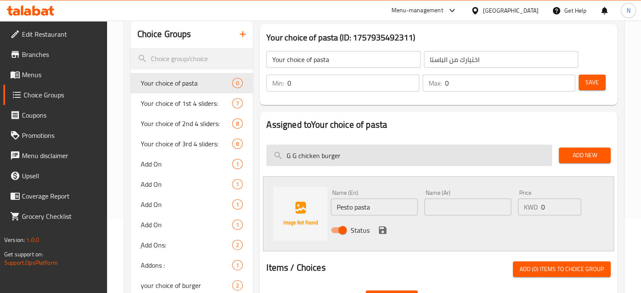
click at [335, 162] on input "G G chicken burger" at bounding box center [409, 156] width 286 height 22
paste input "Pesto pasta"
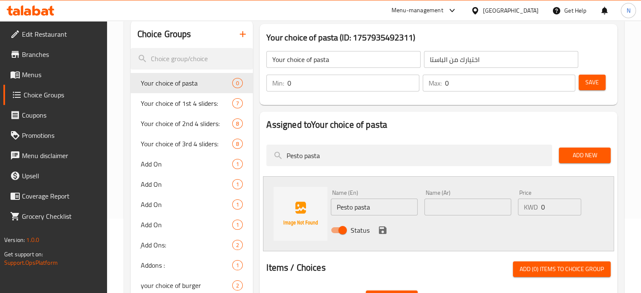
type input "Pesto pasta"
click at [446, 204] on input "text" at bounding box center [468, 207] width 87 height 17
paste input "Pesto pasta"
type input "Pesto pasta"
click at [443, 233] on div "Status" at bounding box center [468, 230] width 281 height 23
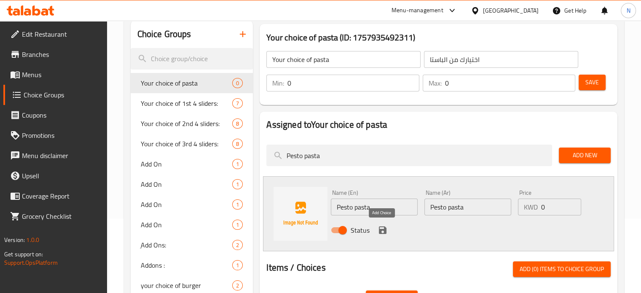
click at [377, 230] on button "save" at bounding box center [383, 230] width 13 height 13
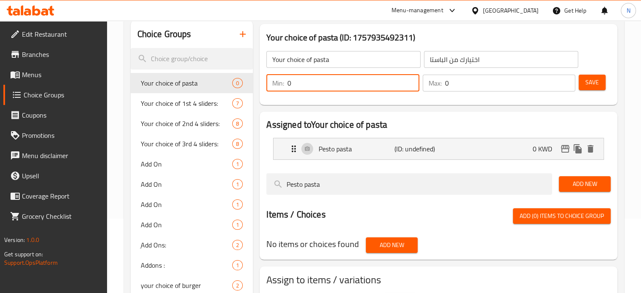
click at [364, 90] on input "0" at bounding box center [354, 83] width 132 height 17
type input "1"
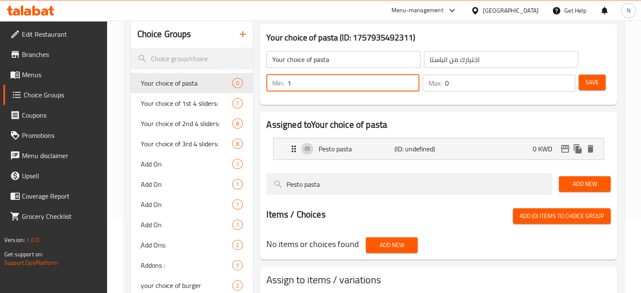
click at [408, 80] on input "1" at bounding box center [354, 83] width 132 height 17
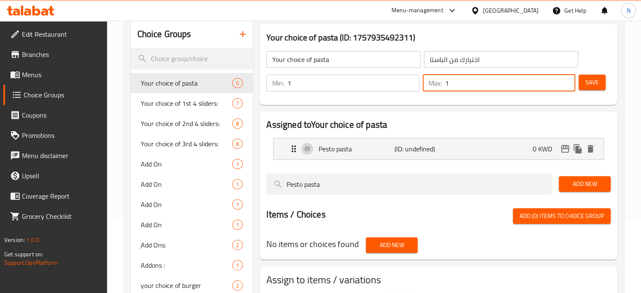
type input "1"
click at [567, 81] on input "1" at bounding box center [510, 83] width 130 height 17
click at [595, 82] on span "Save" at bounding box center [592, 82] width 13 height 11
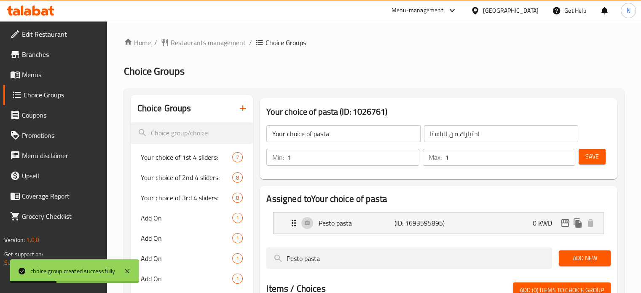
scroll to position [126, 0]
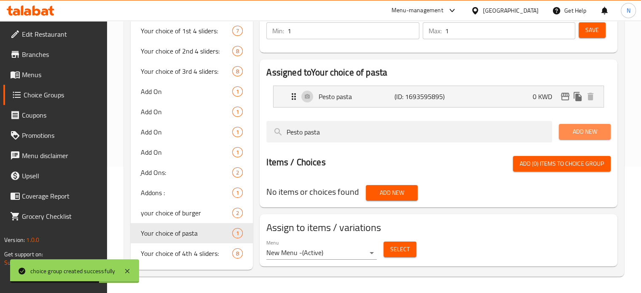
click at [591, 131] on span "Add New" at bounding box center [585, 131] width 38 height 11
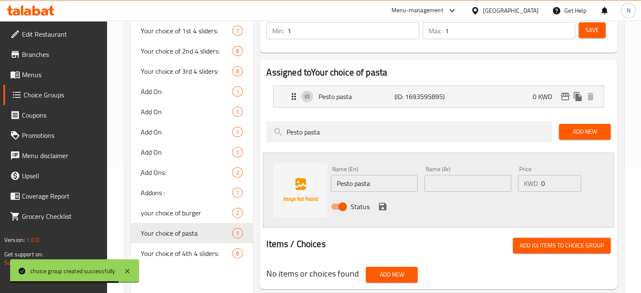
click at [398, 189] on input "Pesto pasta" at bounding box center [374, 183] width 87 height 17
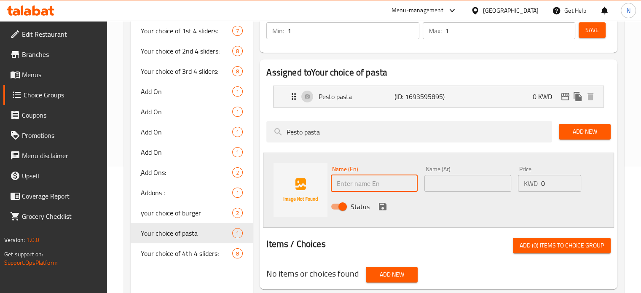
click at [364, 178] on input "text" at bounding box center [374, 183] width 87 height 17
paste input "Pinky cheese pasta"
type input "Pinky cheese pasta"
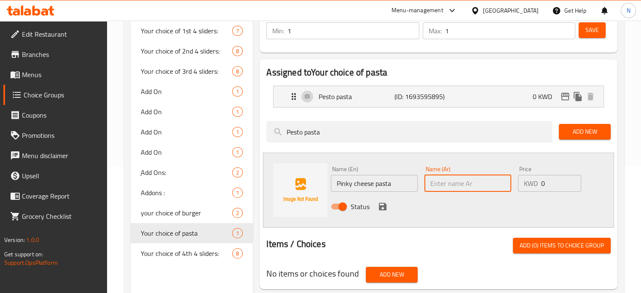
click at [425, 185] on input "text" at bounding box center [468, 183] width 87 height 17
paste input "Pinky cheese pasta"
type input "Pinky cheese pasta"
click at [382, 208] on icon "save" at bounding box center [383, 207] width 10 height 10
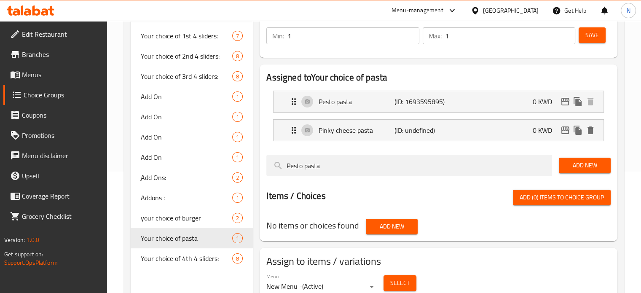
scroll to position [121, 0]
click at [590, 35] on span "Save" at bounding box center [592, 35] width 13 height 11
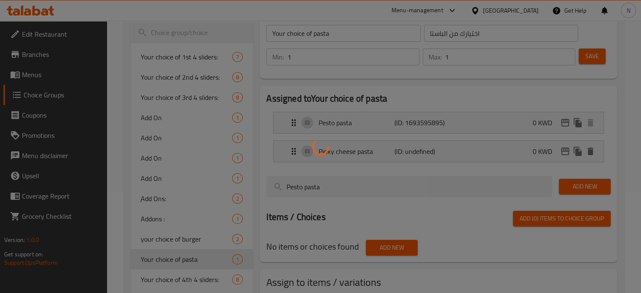
scroll to position [100, 0]
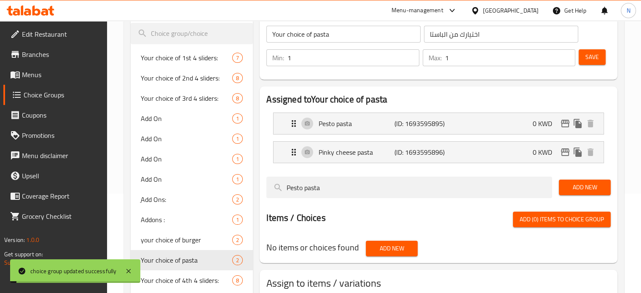
click at [580, 185] on span "Add New" at bounding box center [585, 187] width 38 height 11
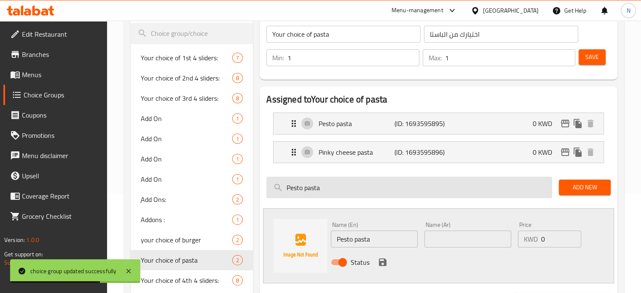
click at [343, 188] on input "Pesto pasta" at bounding box center [409, 188] width 286 height 22
paste input "[PERSON_NAME]"
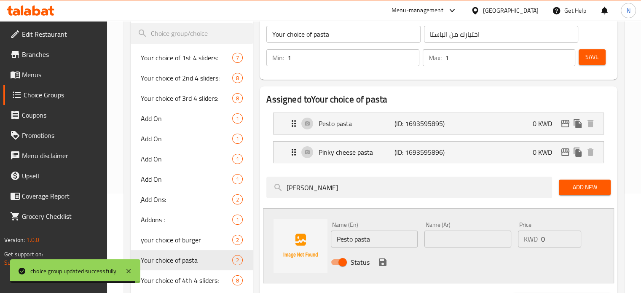
type input "[PERSON_NAME]"
drag, startPoint x: 441, startPoint y: 247, endPoint x: 445, endPoint y: 231, distance: 16.5
click at [445, 231] on div "Name (Ar) Name (Ar)" at bounding box center [468, 234] width 94 height 32
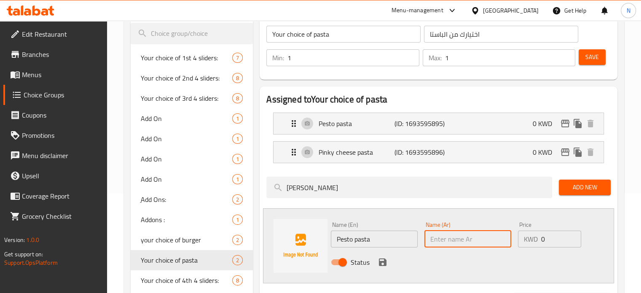
click at [445, 231] on input "text" at bounding box center [468, 239] width 87 height 17
paste input "[PERSON_NAME]"
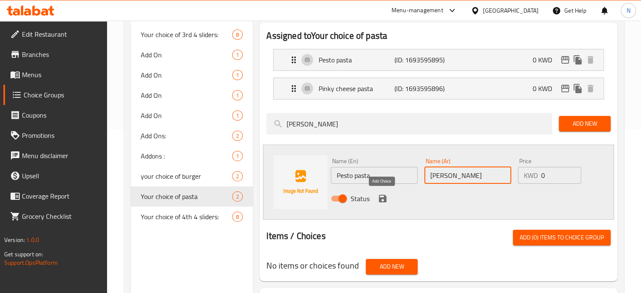
type input "[PERSON_NAME]"
click at [379, 202] on icon "save" at bounding box center [383, 199] width 10 height 10
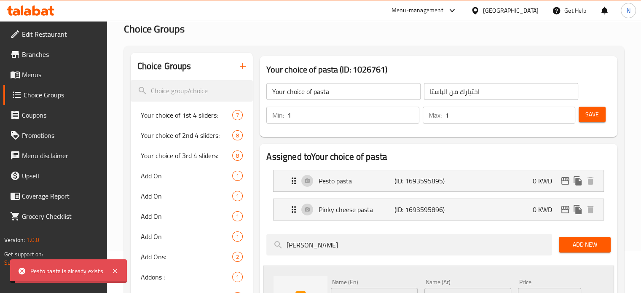
scroll to position [33, 0]
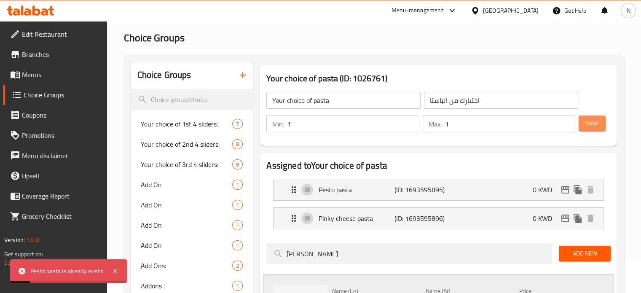
click at [594, 126] on span "Save" at bounding box center [592, 123] width 13 height 11
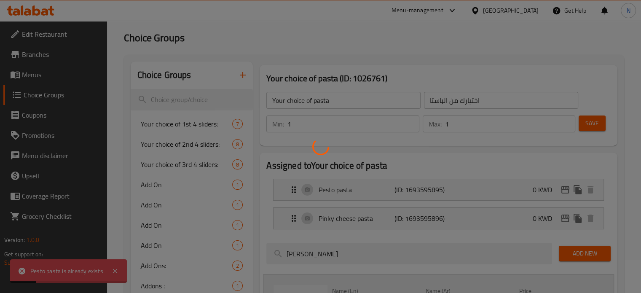
scroll to position [155, 0]
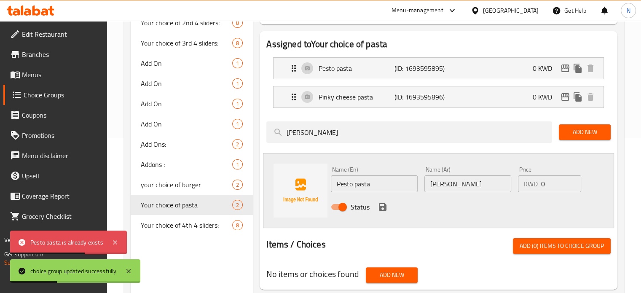
click at [377, 181] on input "Pesto pasta" at bounding box center [374, 183] width 87 height 17
paste input "[PERSON_NAME]"
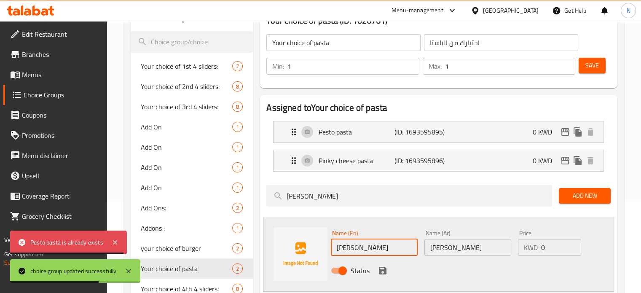
type input "[PERSON_NAME]"
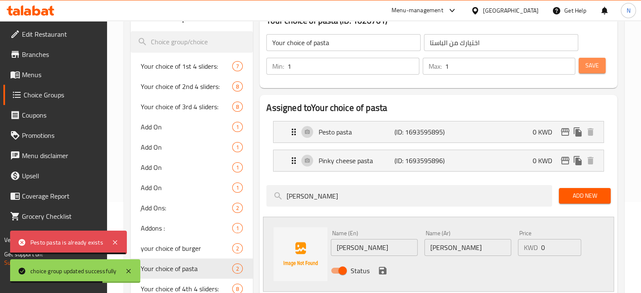
click at [588, 65] on span "Save" at bounding box center [592, 65] width 13 height 11
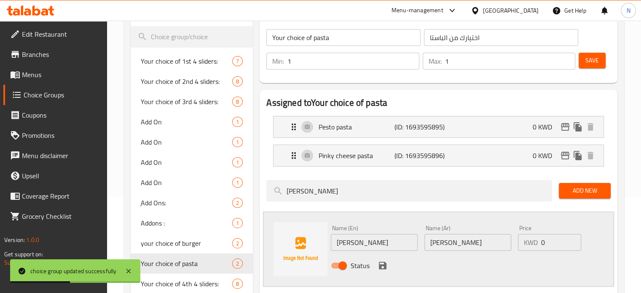
scroll to position [97, 0]
click at [593, 58] on span "Save" at bounding box center [592, 59] width 13 height 11
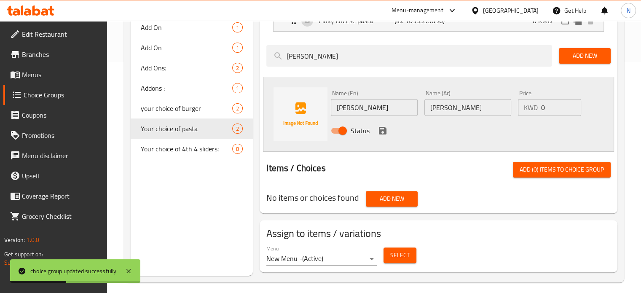
scroll to position [237, 0]
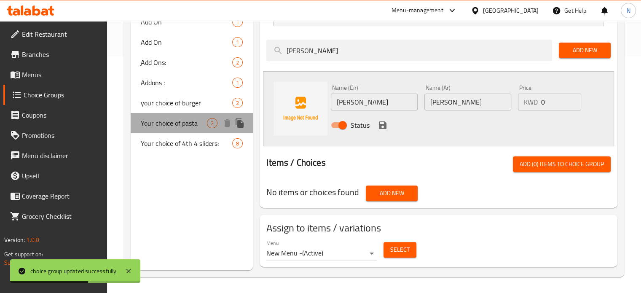
click at [167, 129] on div "Your choice of pasta 2" at bounding box center [192, 123] width 123 height 20
click at [170, 121] on span "Your choice of pasta" at bounding box center [174, 123] width 67 height 10
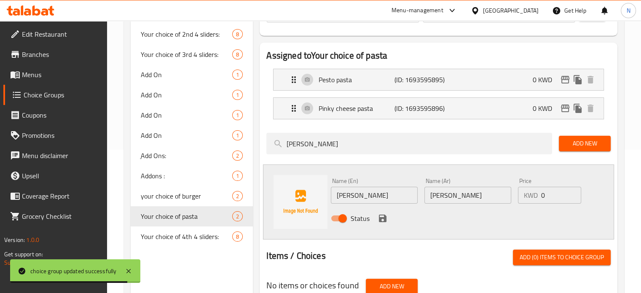
scroll to position [142, 0]
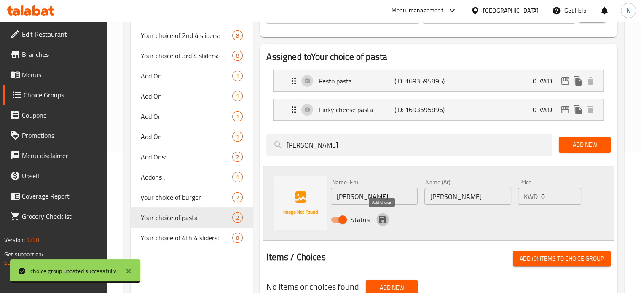
click at [384, 219] on icon "save" at bounding box center [383, 220] width 8 height 8
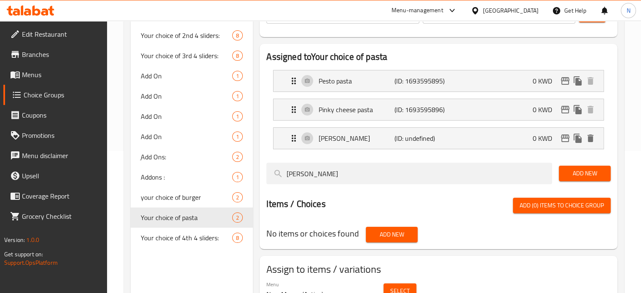
click at [462, 210] on div "Items / Choices Add (0) items to choice group" at bounding box center [438, 206] width 344 height 16
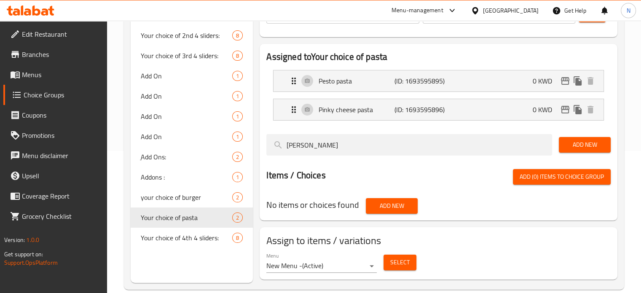
click at [482, 196] on nav at bounding box center [438, 194] width 344 height 7
click at [581, 145] on span "Add New" at bounding box center [585, 145] width 38 height 11
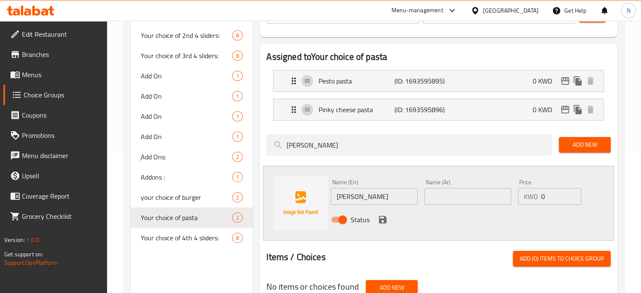
click at [479, 188] on input "text" at bounding box center [468, 196] width 87 height 17
paste input "[PERSON_NAME]"
type input "[PERSON_NAME]"
click at [575, 134] on div "Add New" at bounding box center [585, 145] width 59 height 28
click at [575, 140] on span "Add New" at bounding box center [585, 145] width 38 height 11
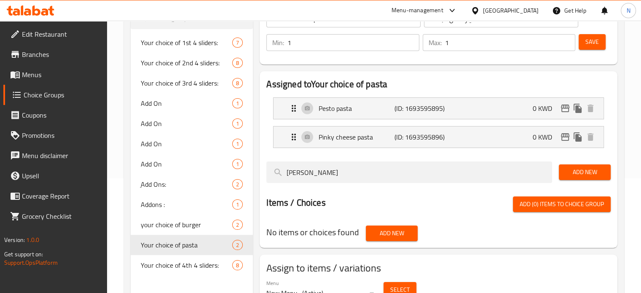
scroll to position [111, 0]
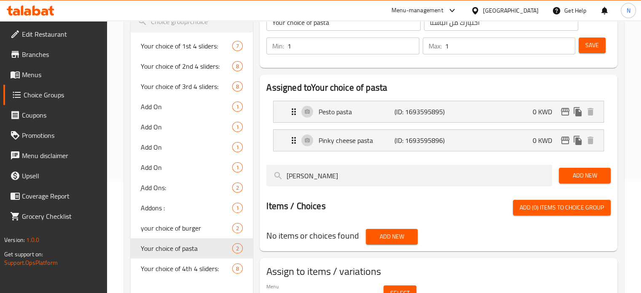
click at [562, 174] on button "Add New" at bounding box center [585, 176] width 52 height 16
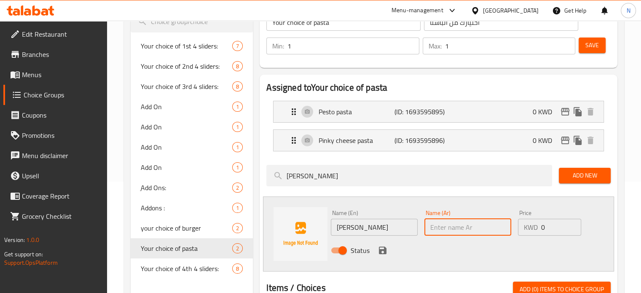
click at [439, 231] on input "text" at bounding box center [468, 227] width 87 height 17
paste input "[PERSON_NAME]"
type input "[PERSON_NAME]"
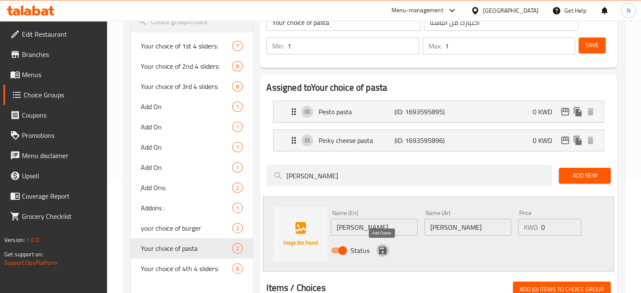
click at [382, 250] on icon "save" at bounding box center [383, 251] width 8 height 8
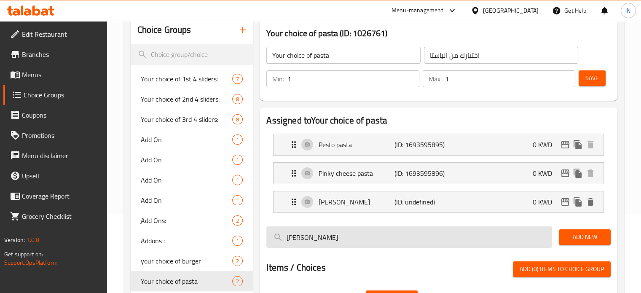
scroll to position [77, 0]
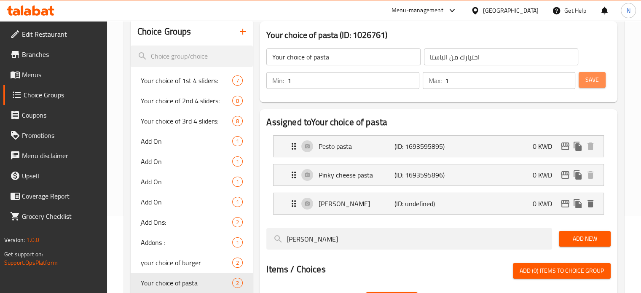
click at [594, 73] on button "Save" at bounding box center [592, 80] width 27 height 16
